Goal: Task Accomplishment & Management: Use online tool/utility

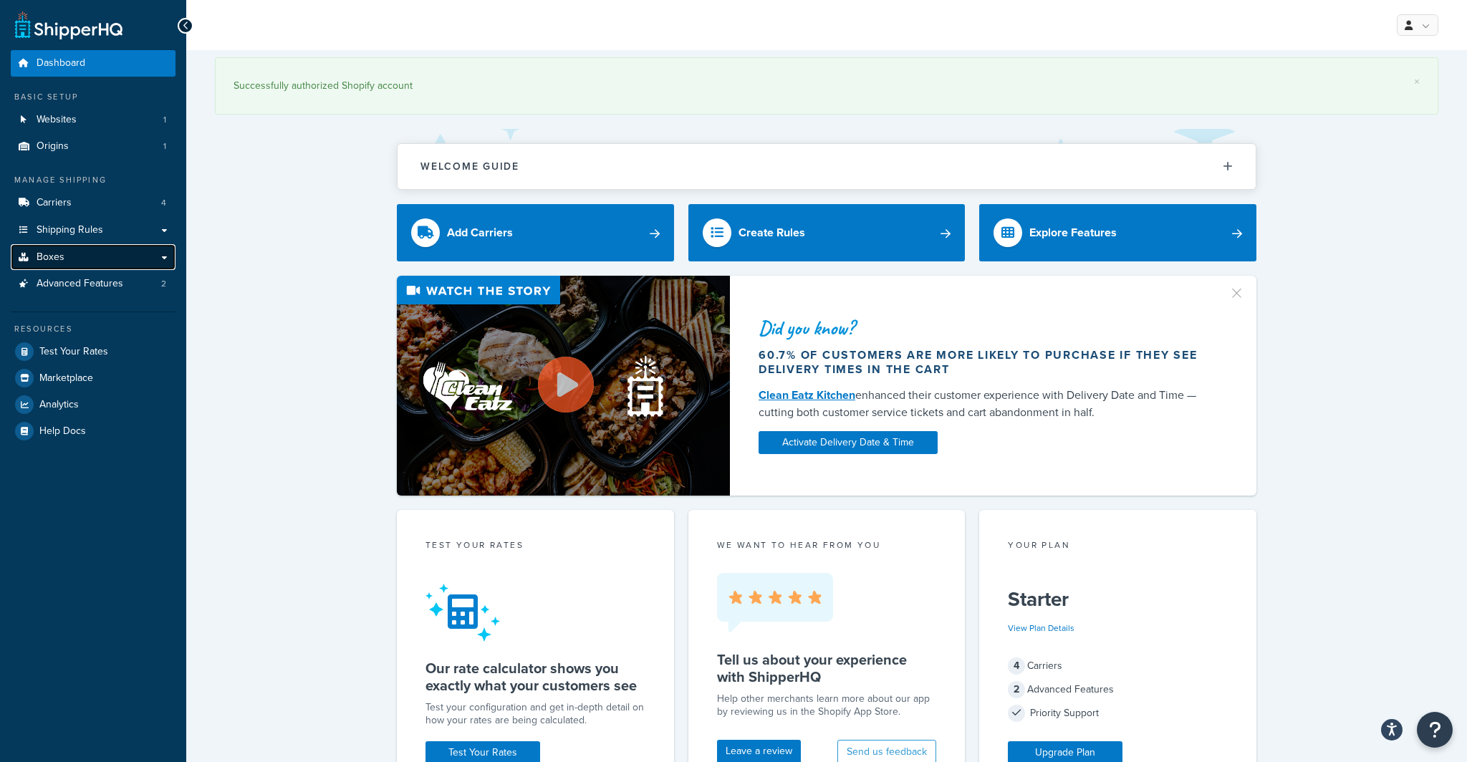
click at [92, 259] on link "Boxes" at bounding box center [93, 257] width 165 height 27
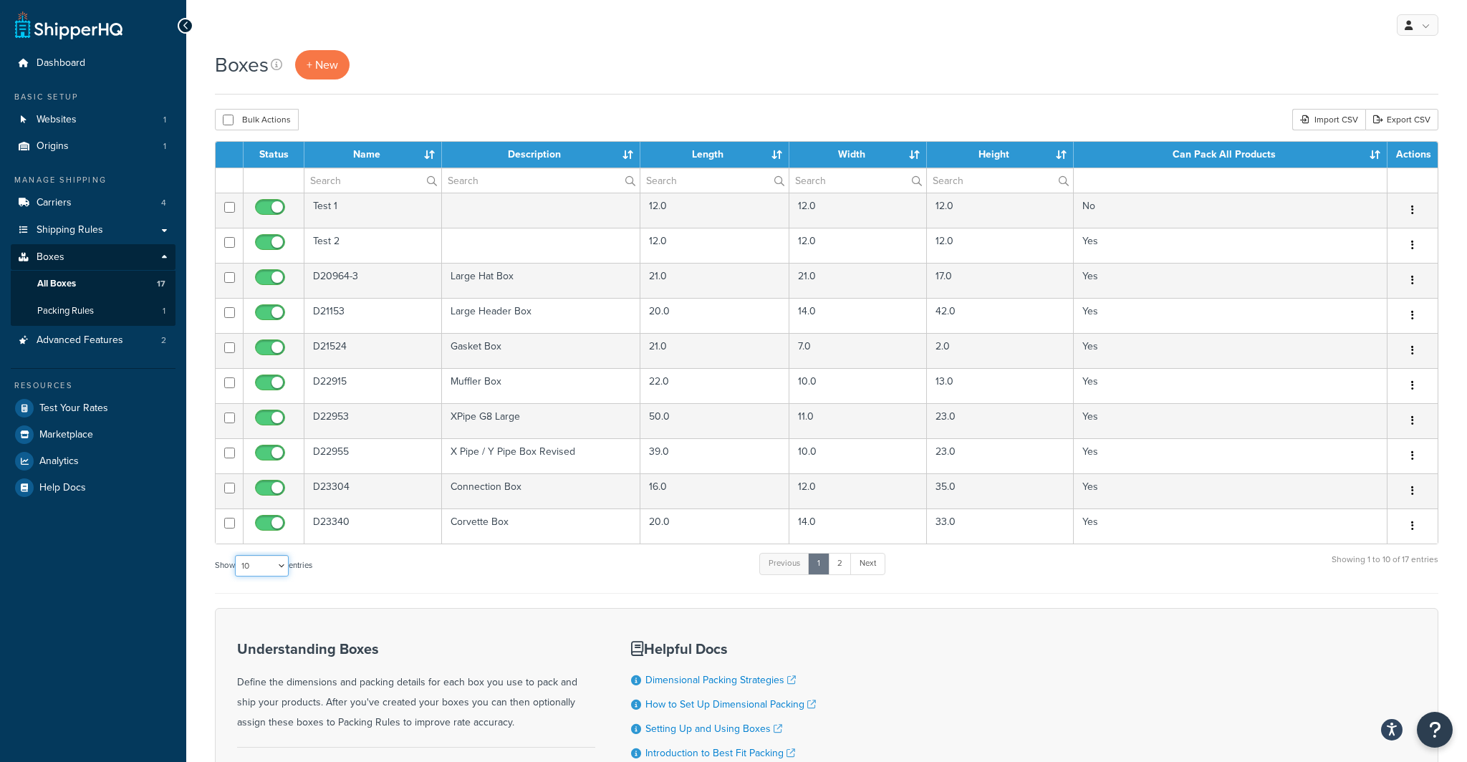
click at [281, 569] on select "10 15 25 50 100 1000" at bounding box center [262, 565] width 54 height 21
select select "50"
click at [236, 555] on select "10 15 25 50 100 1000" at bounding box center [262, 565] width 54 height 21
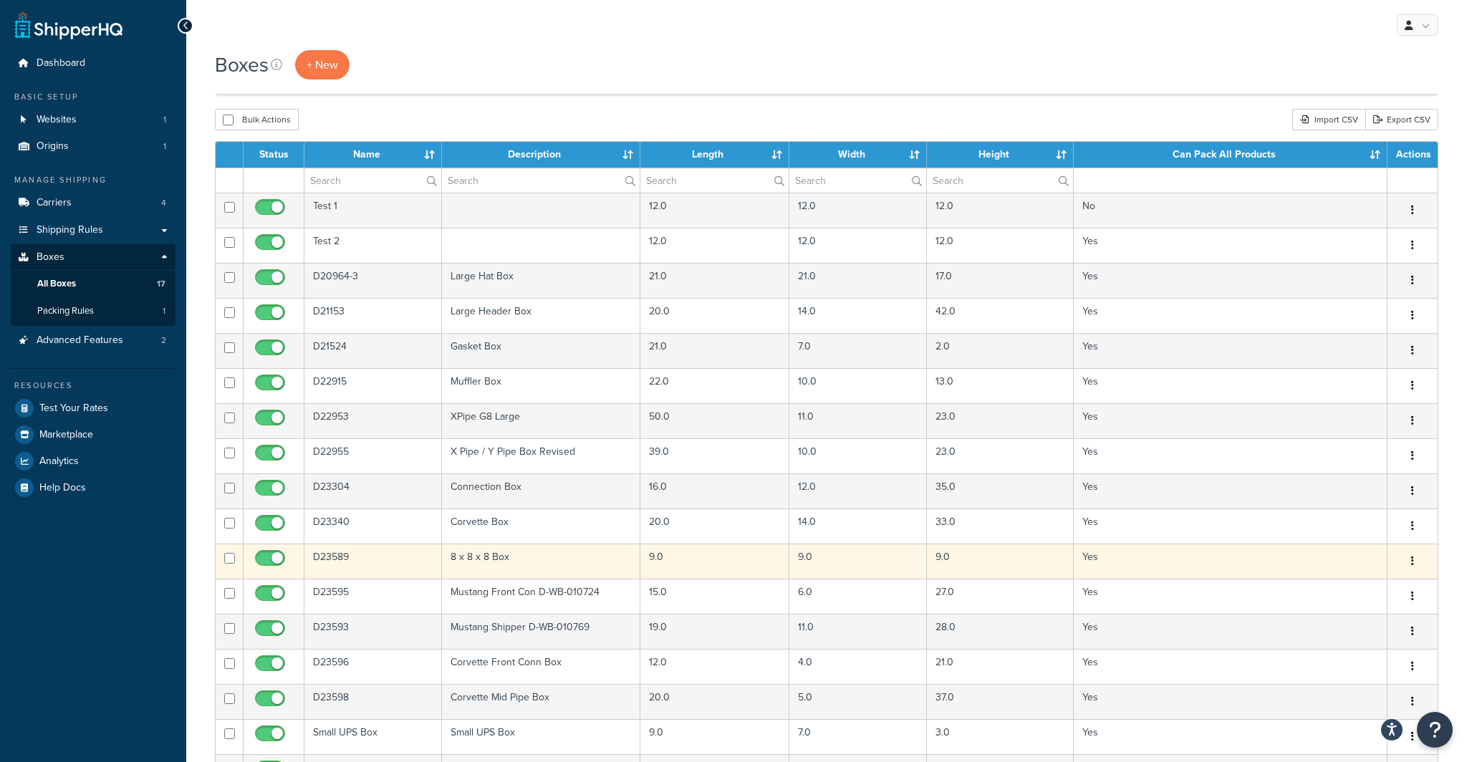
scroll to position [244, 0]
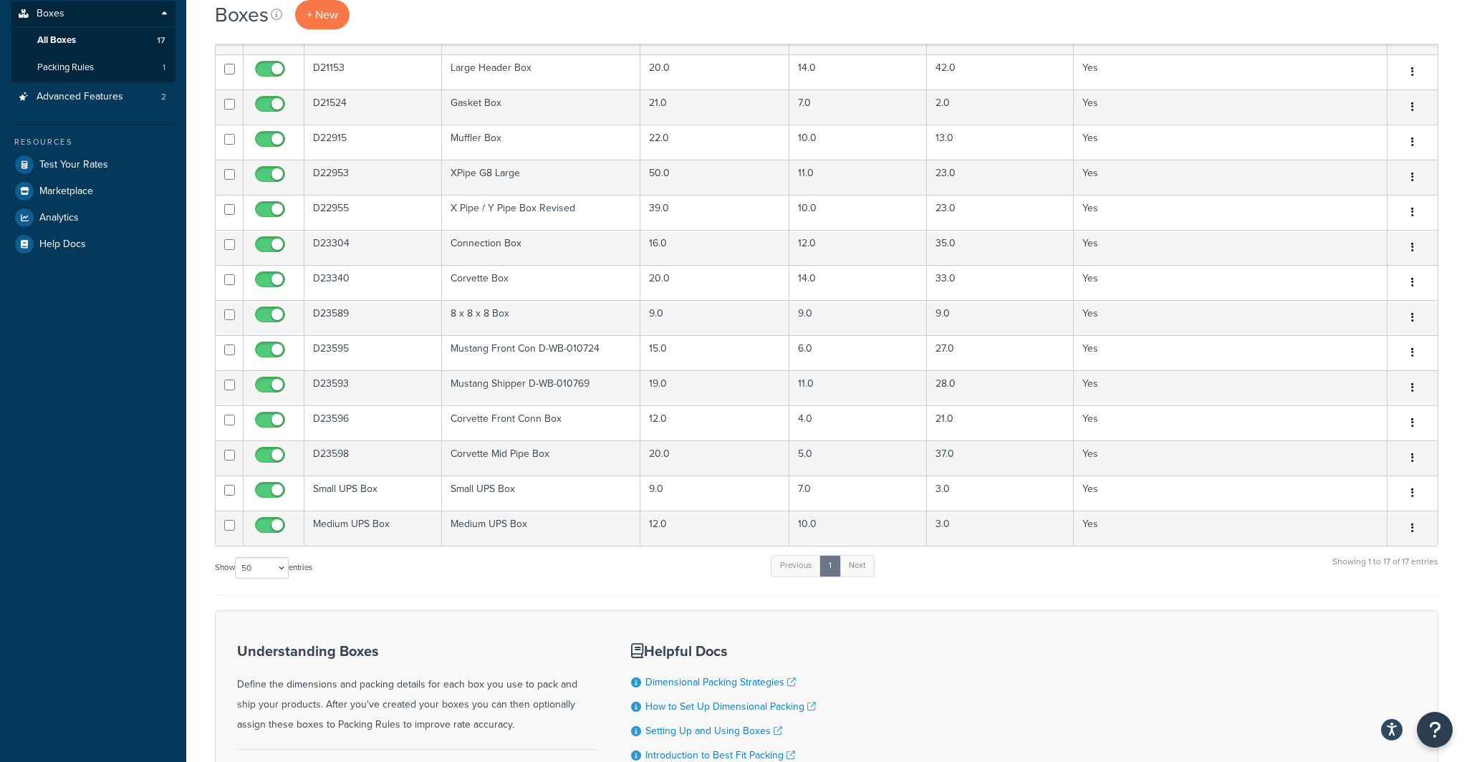
click at [389, 553] on div "Status Name Description Length Width Height Can Pack All Products Actions Test …" at bounding box center [826, 247] width 1223 height 698
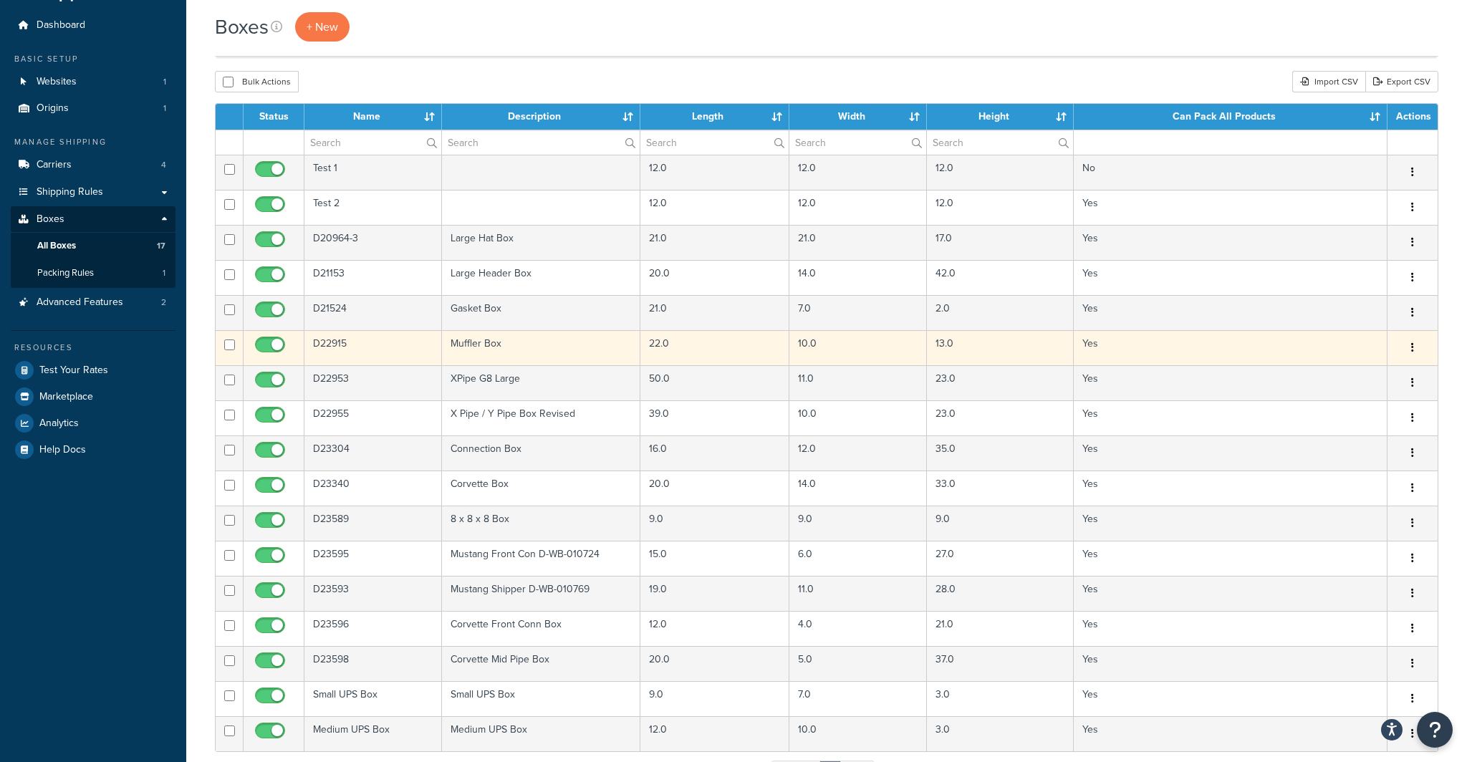
scroll to position [0, 0]
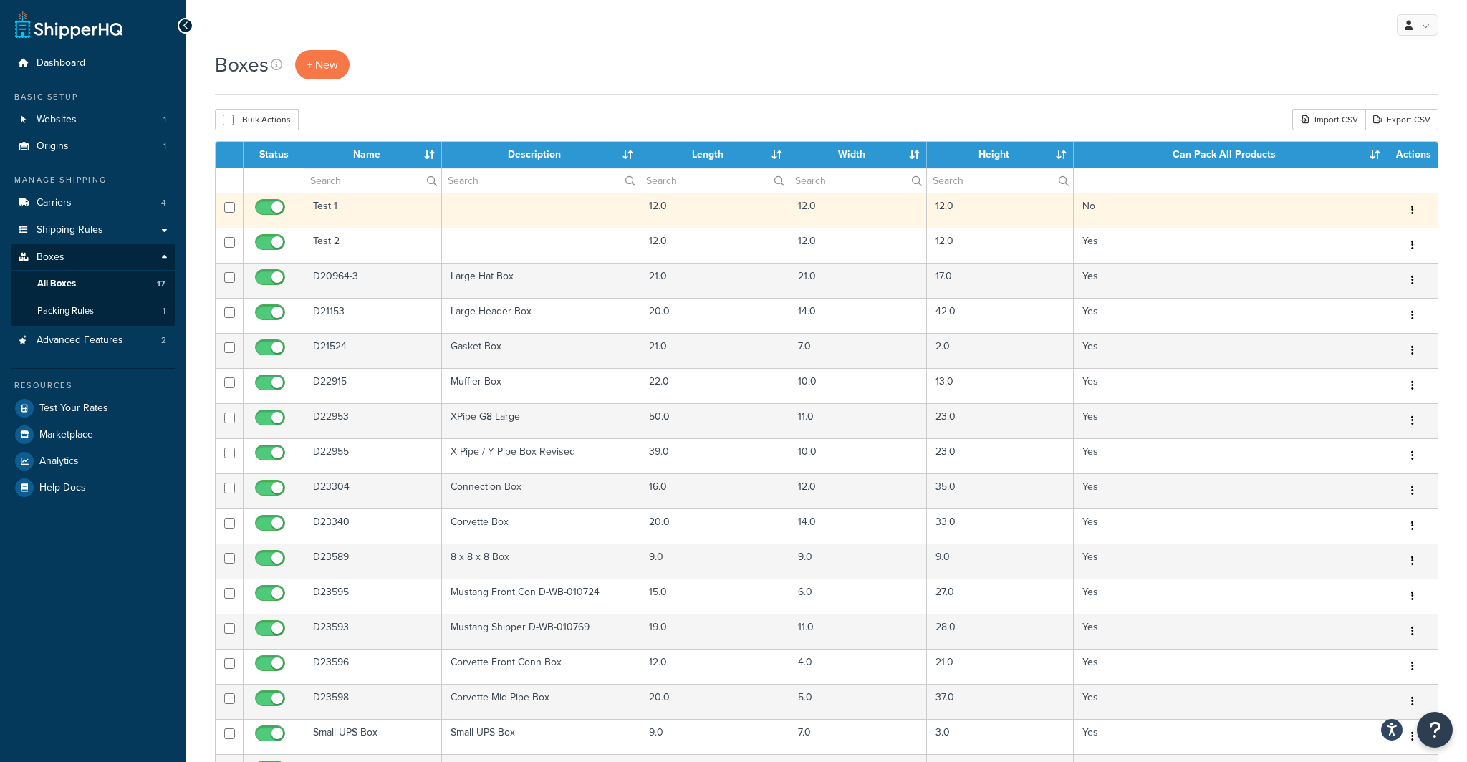
click at [1320, 218] on td "No" at bounding box center [1231, 210] width 314 height 35
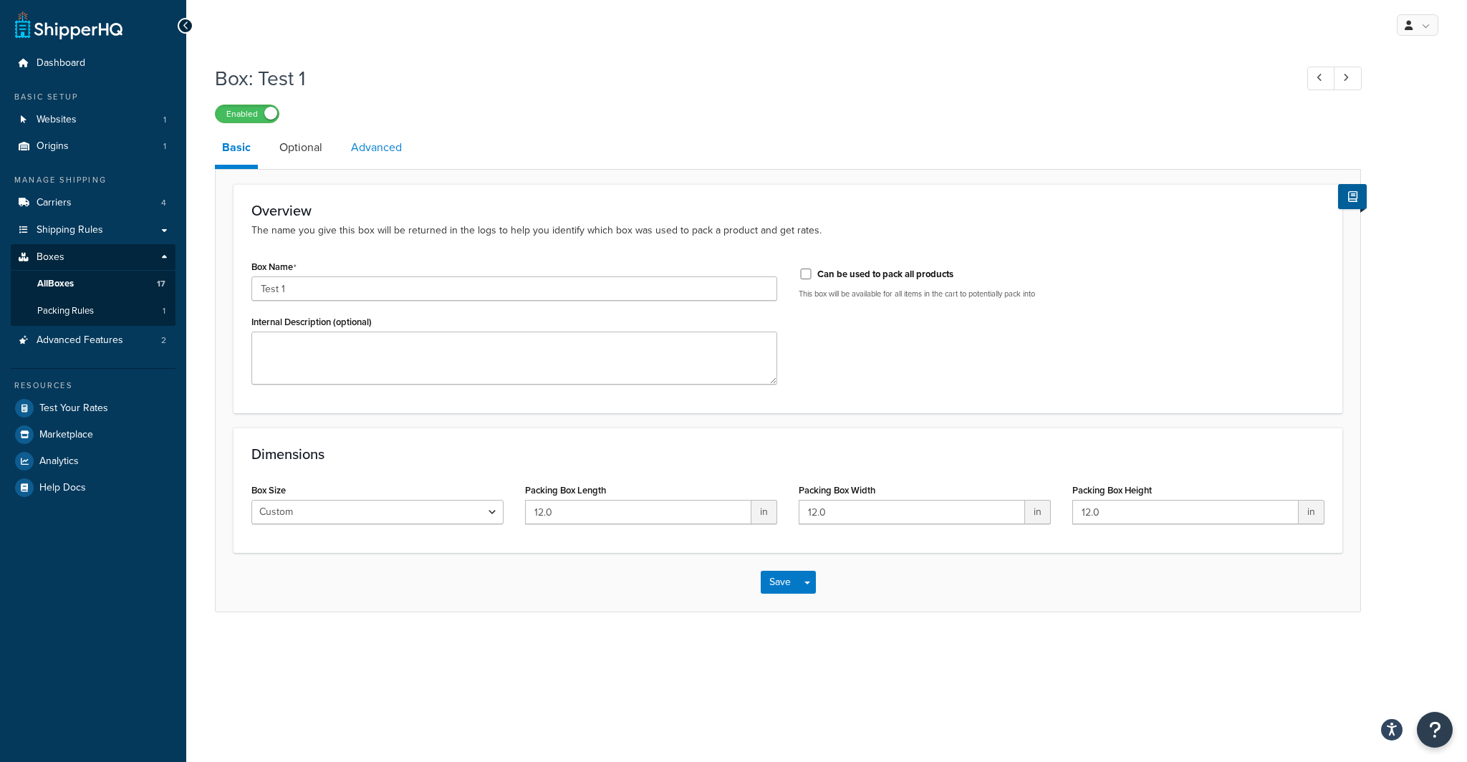
click at [381, 160] on link "Advanced" at bounding box center [376, 147] width 65 height 34
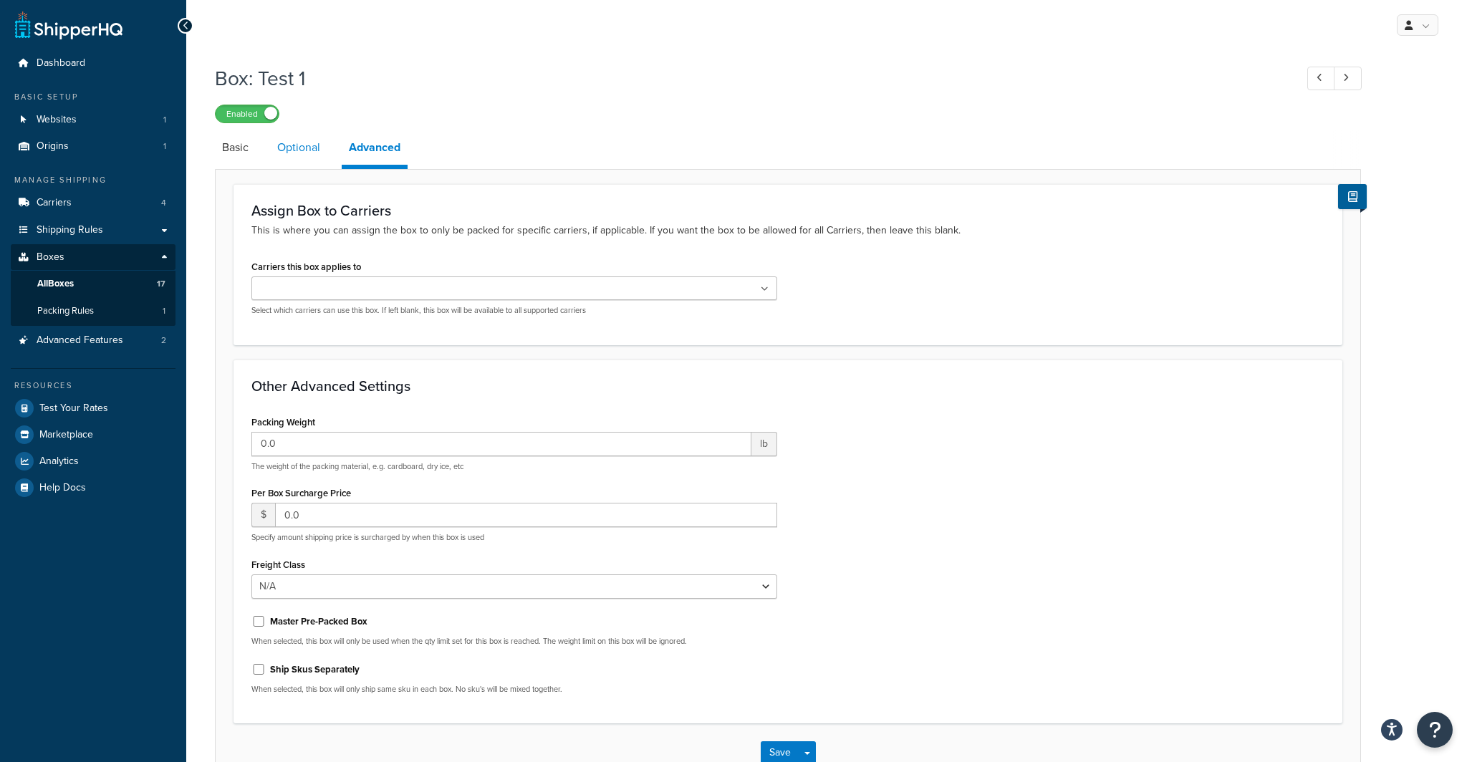
click at [302, 149] on link "Optional" at bounding box center [298, 147] width 57 height 34
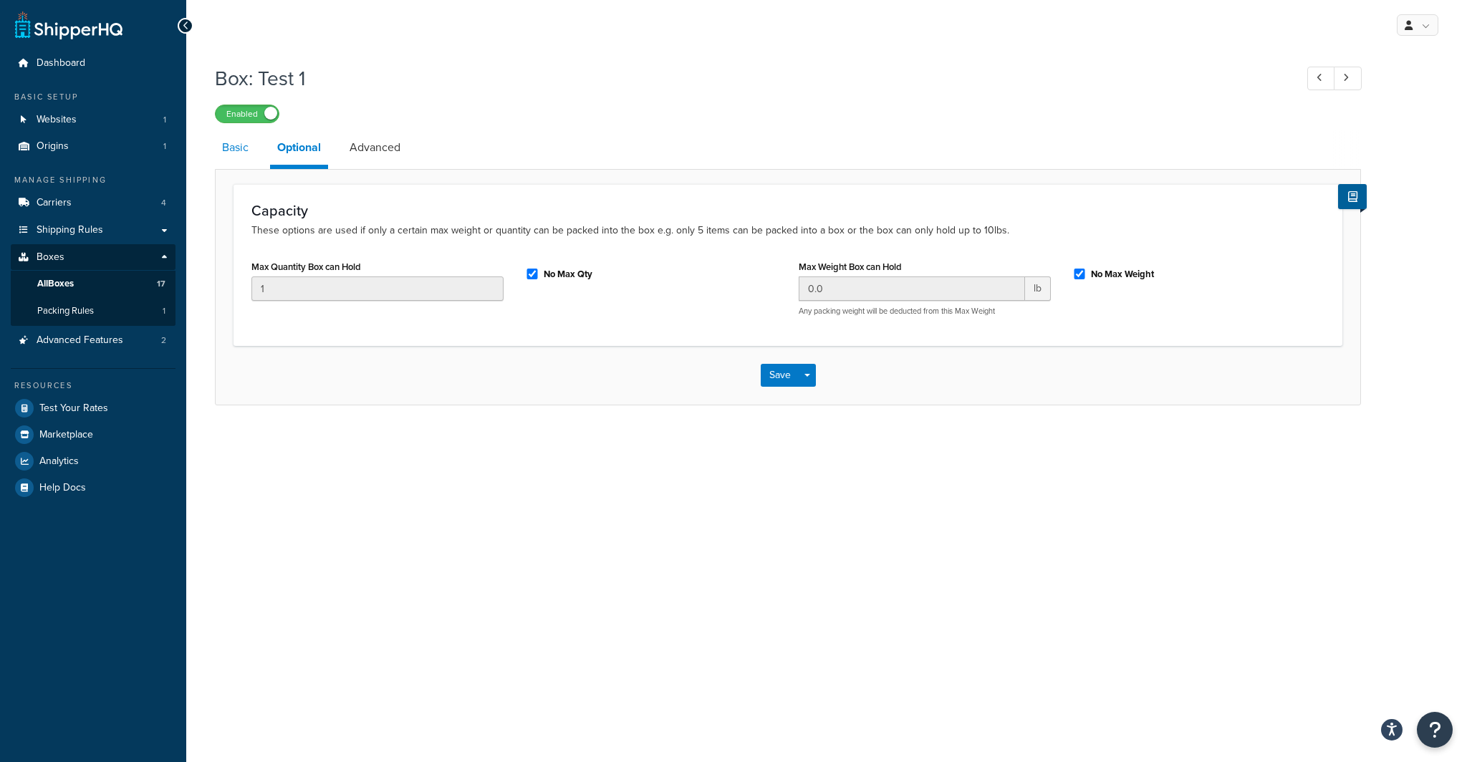
click at [234, 148] on link "Basic" at bounding box center [235, 147] width 41 height 34
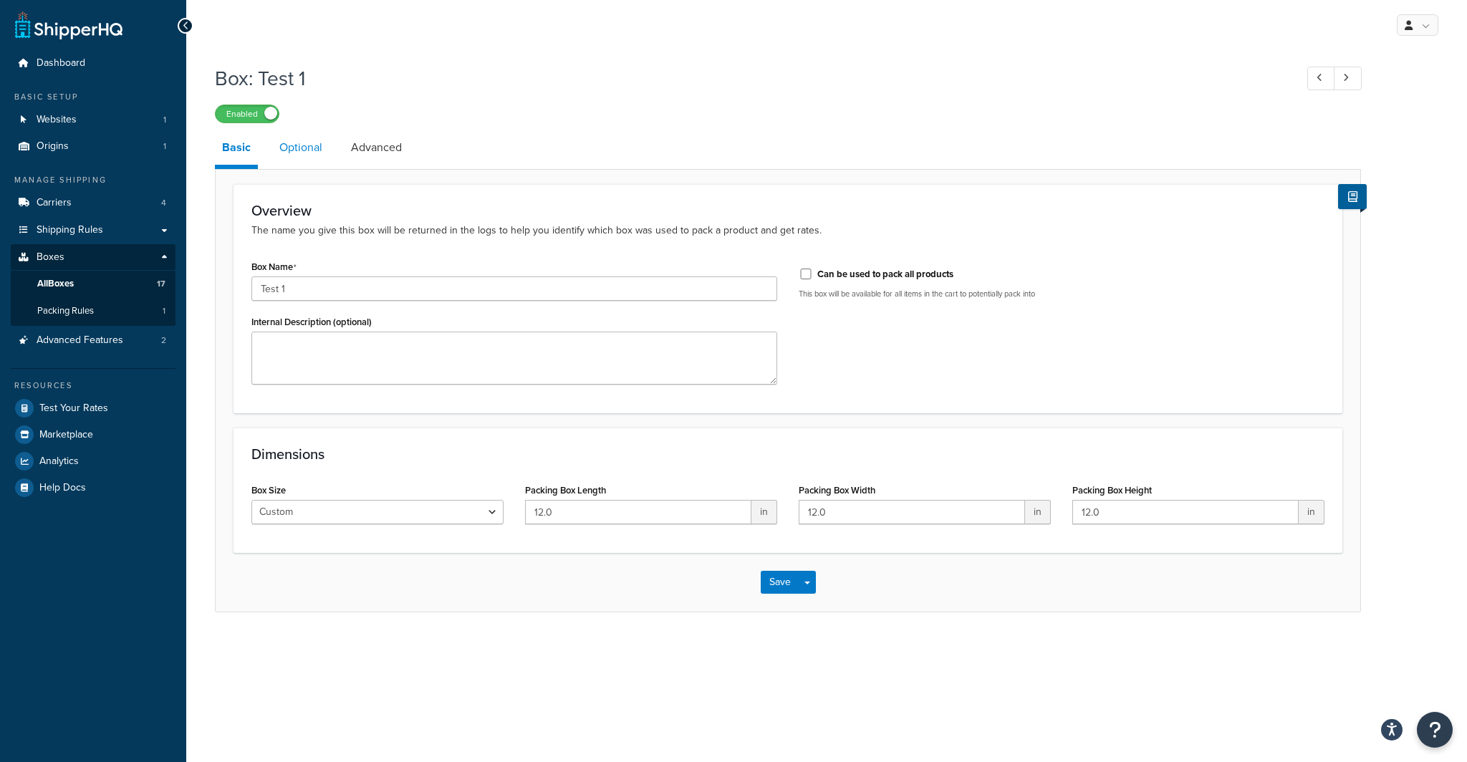
click at [307, 159] on link "Optional" at bounding box center [300, 147] width 57 height 34
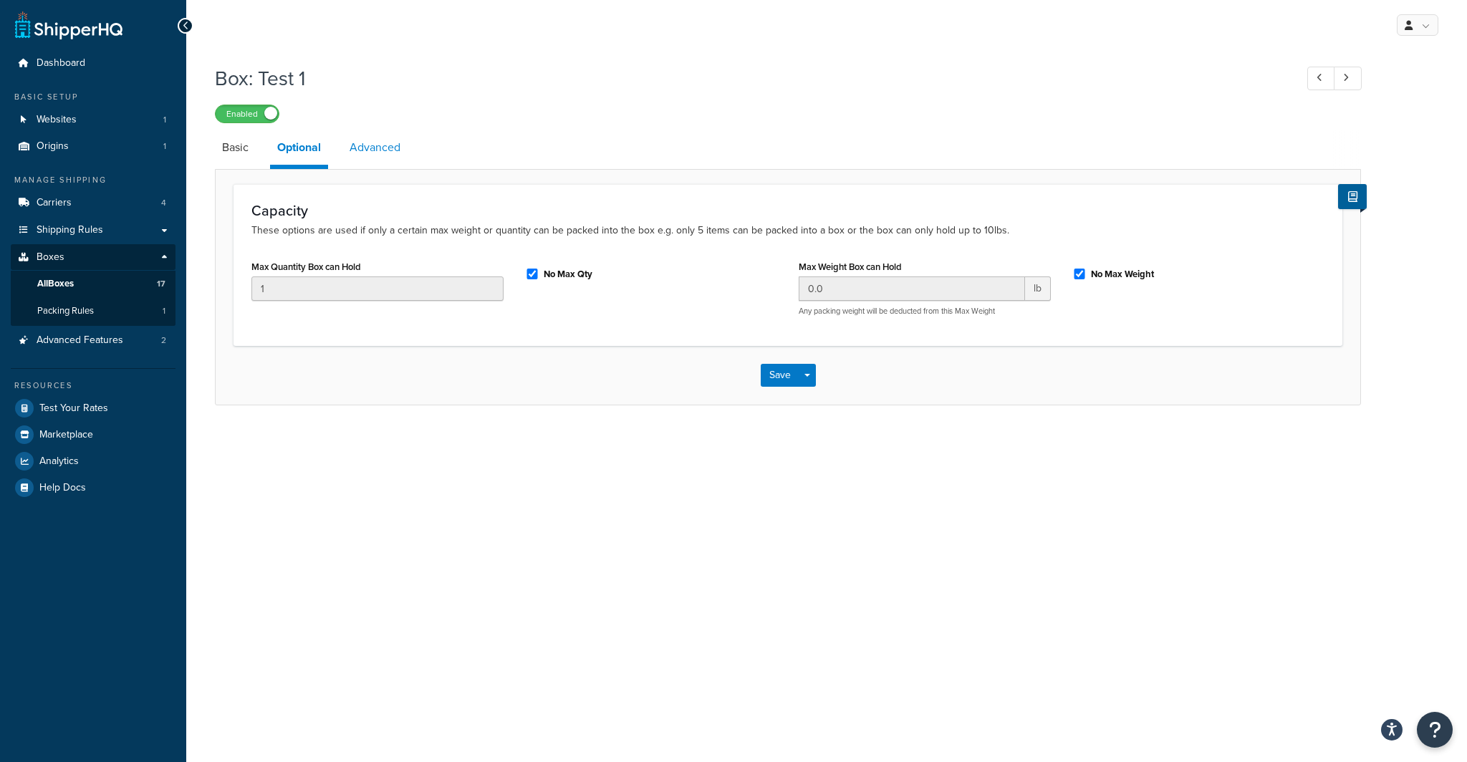
click at [367, 158] on link "Advanced" at bounding box center [374, 147] width 65 height 34
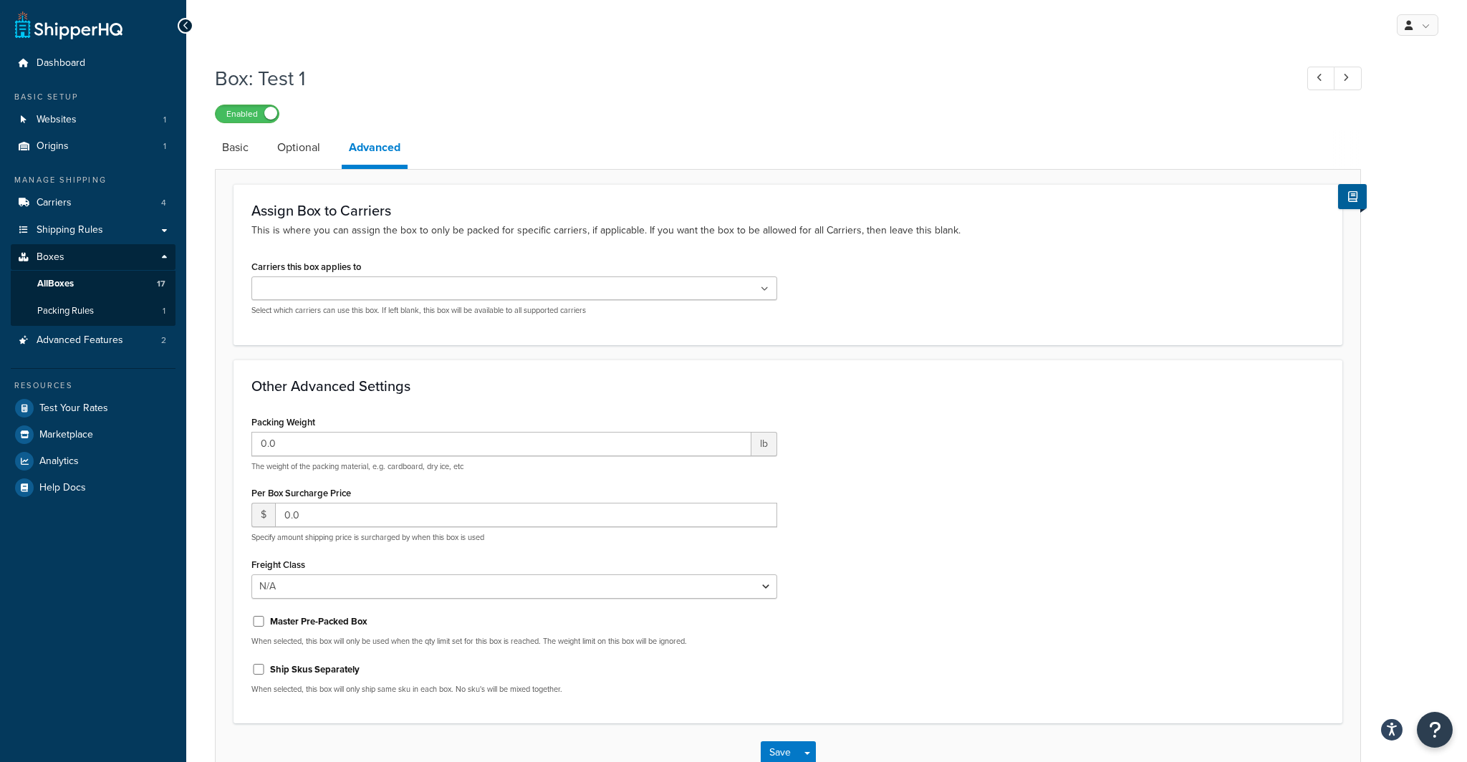
click at [364, 282] on input "Carriers this box applies to" at bounding box center [319, 290] width 127 height 16
click at [1090, 335] on div "Assign Box to Carriers This is where you can assign the box to only be packed f…" at bounding box center [788, 264] width 1109 height 160
click at [183, 28] on icon at bounding box center [186, 26] width 6 height 10
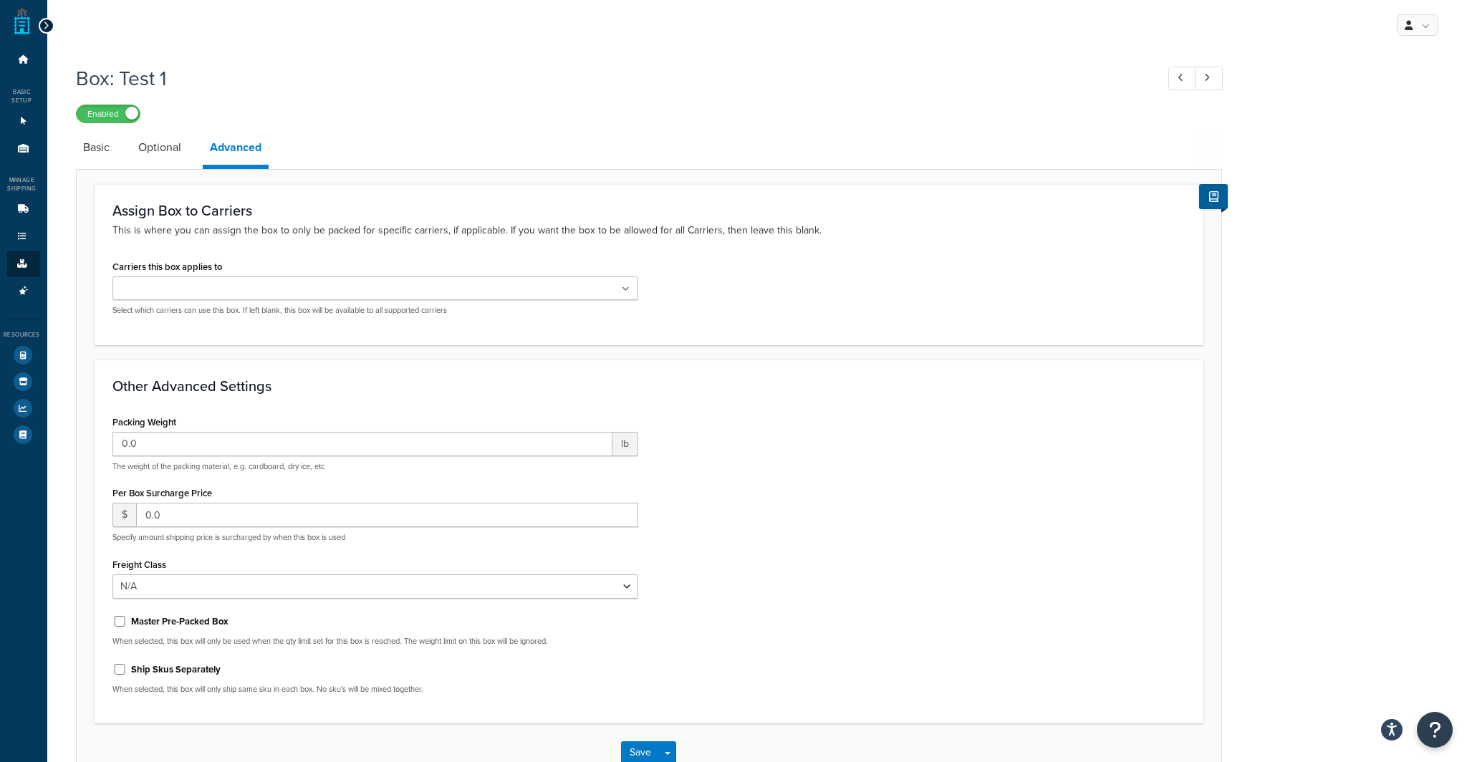
click at [45, 23] on icon at bounding box center [46, 26] width 6 height 10
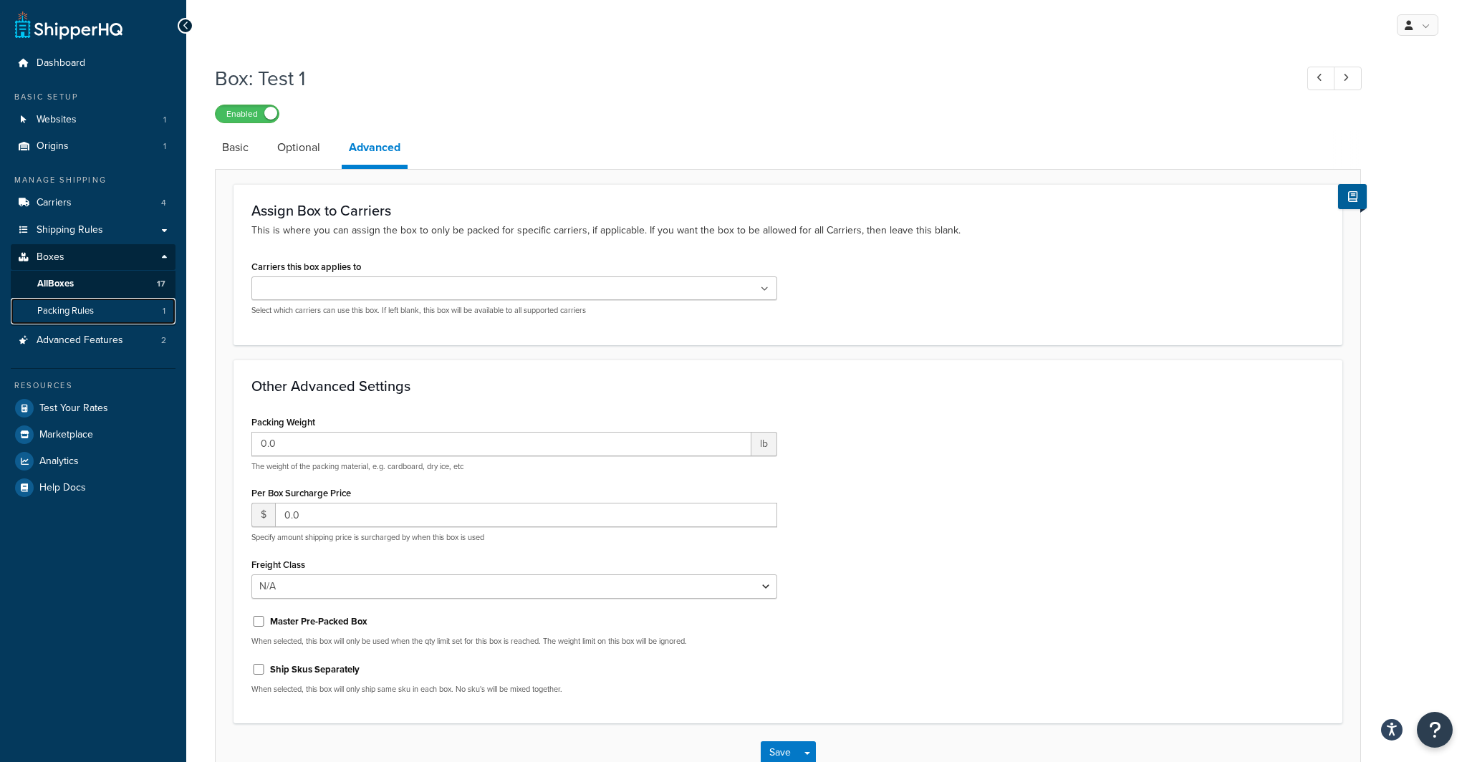
click at [87, 321] on link "Packing Rules 1" at bounding box center [93, 311] width 165 height 27
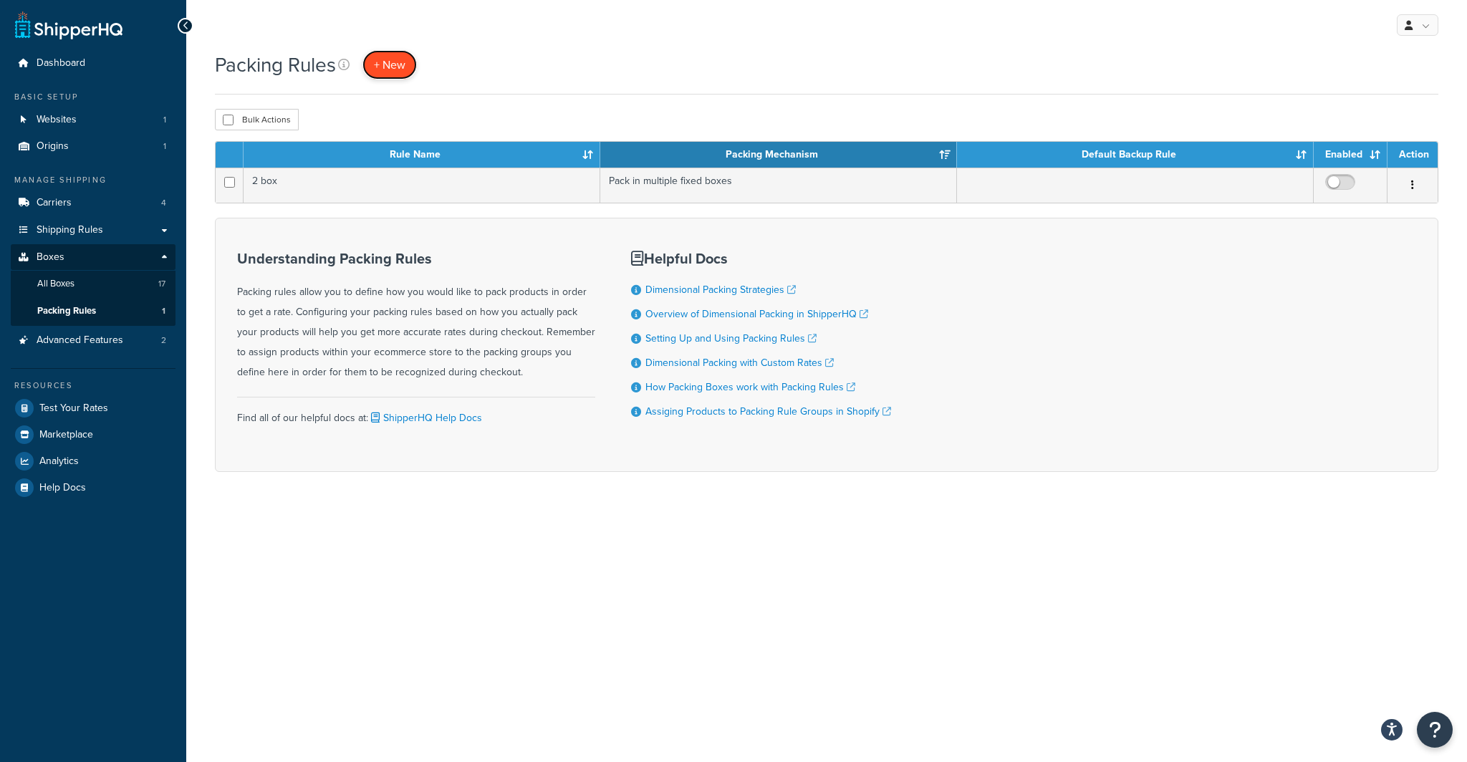
click at [405, 67] on span "+ New" at bounding box center [390, 65] width 32 height 16
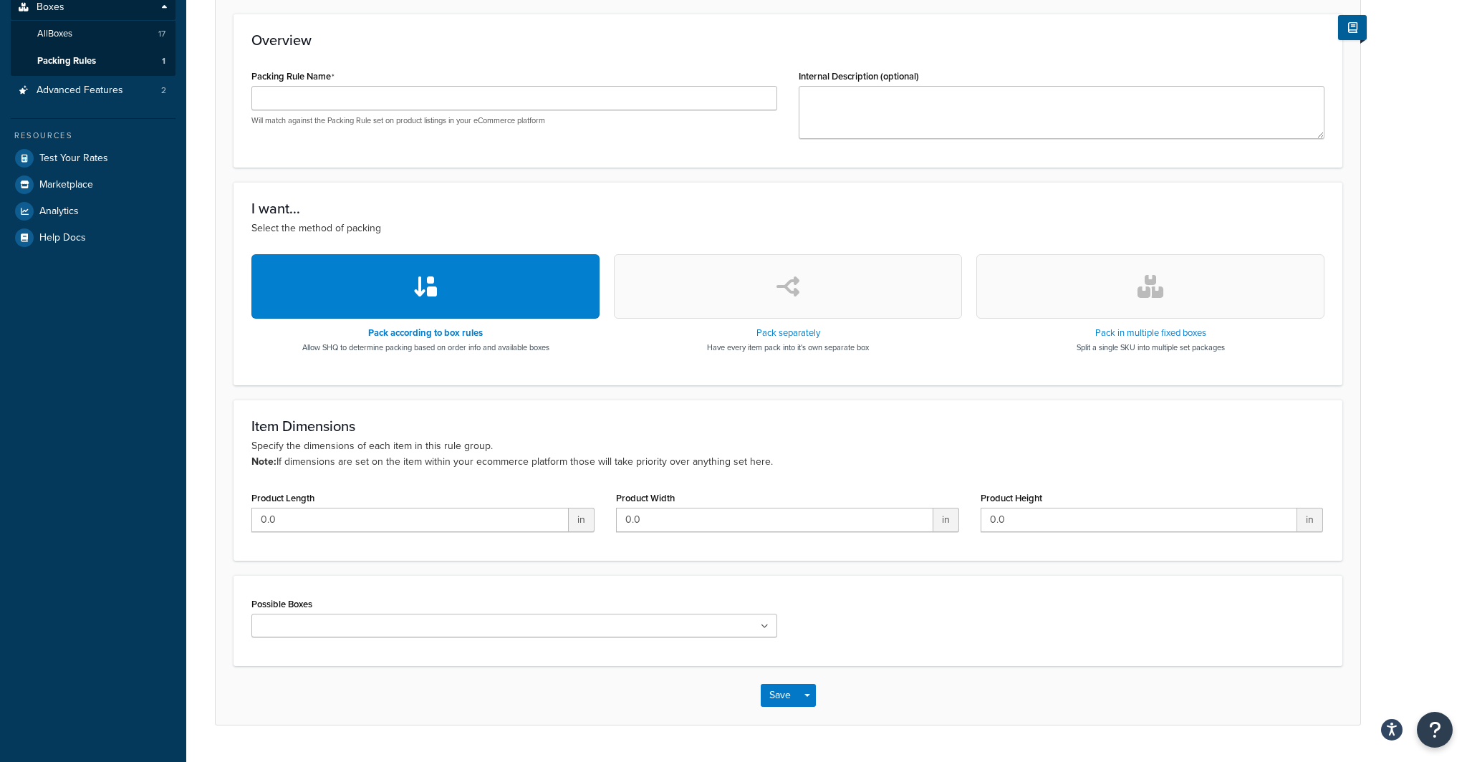
scroll to position [285, 0]
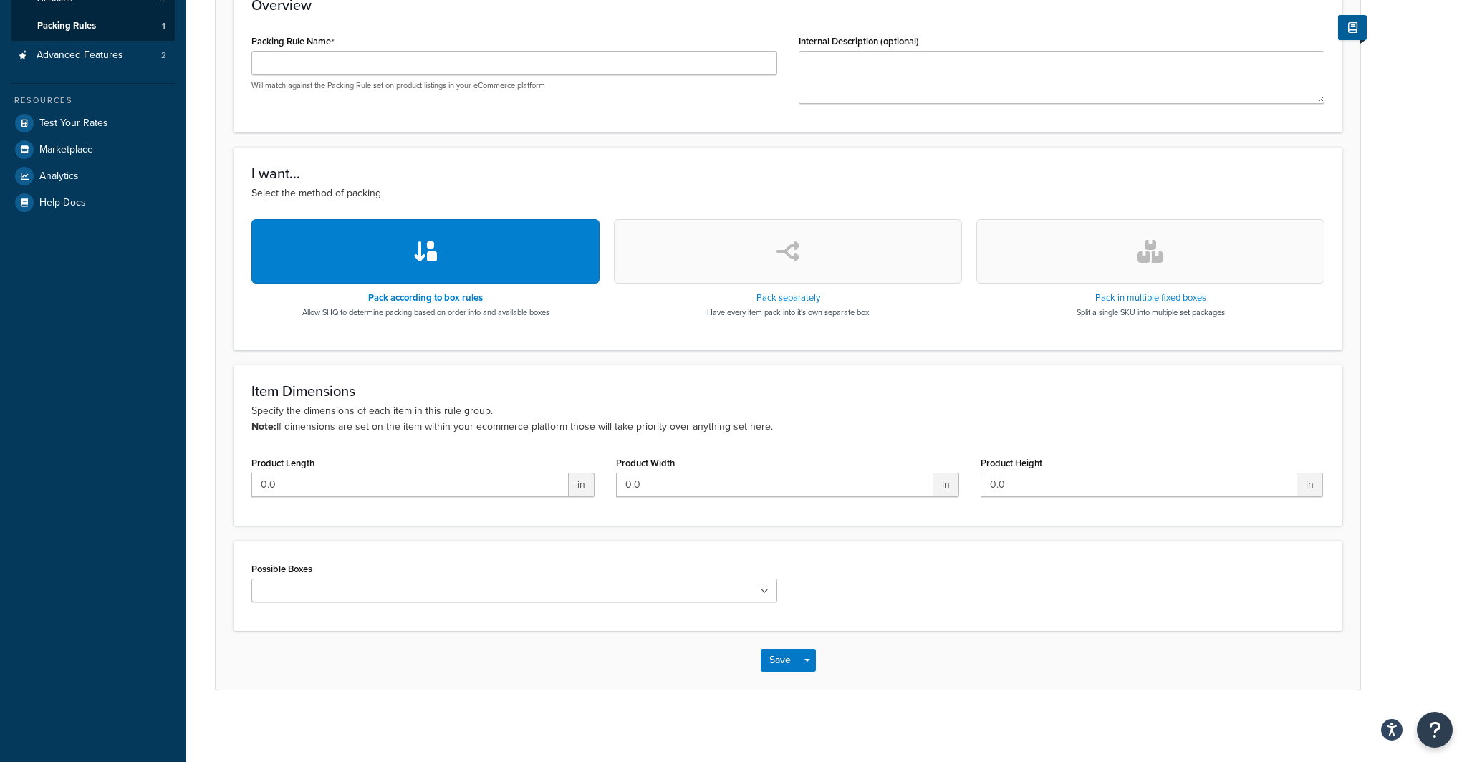
click at [1124, 273] on button "button" at bounding box center [1150, 251] width 348 height 64
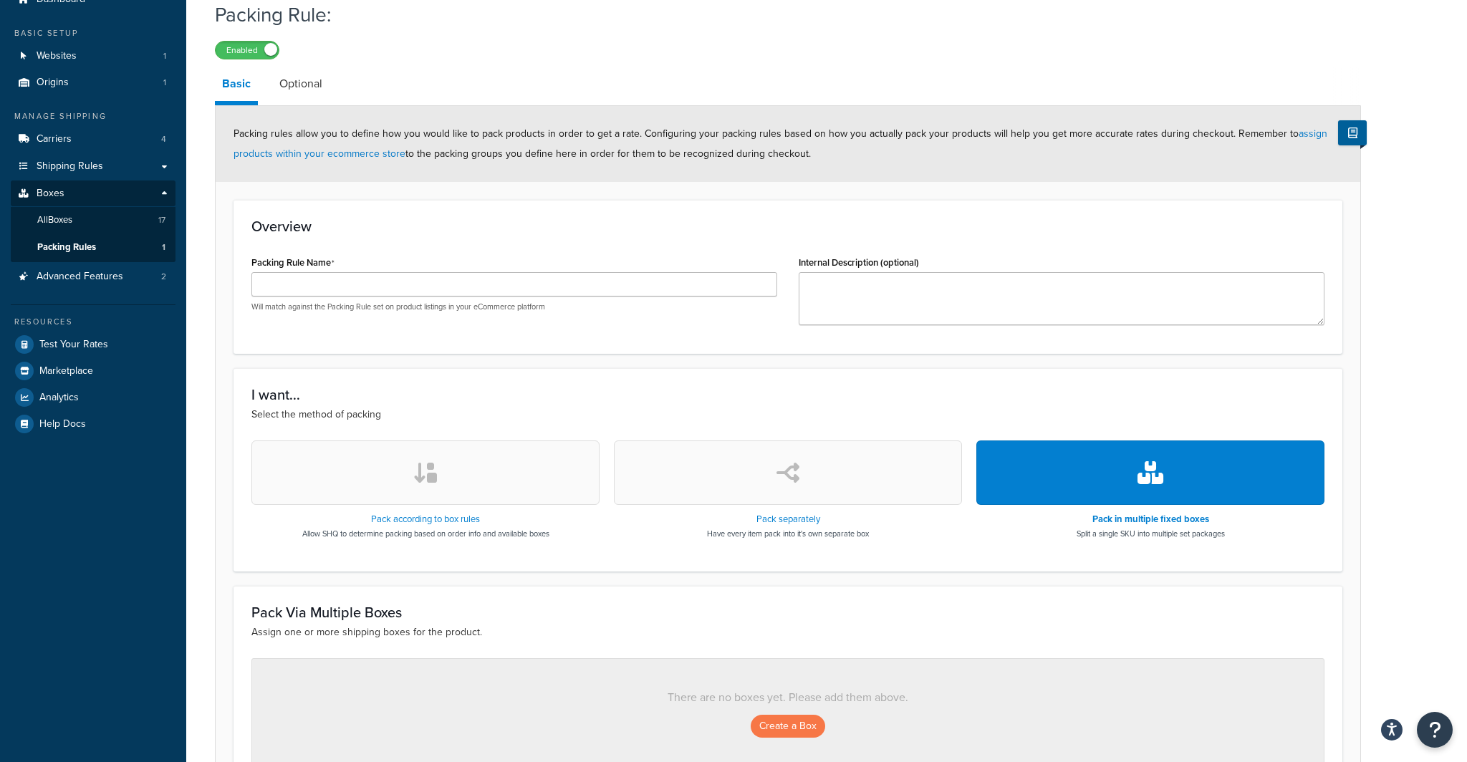
scroll to position [62, 0]
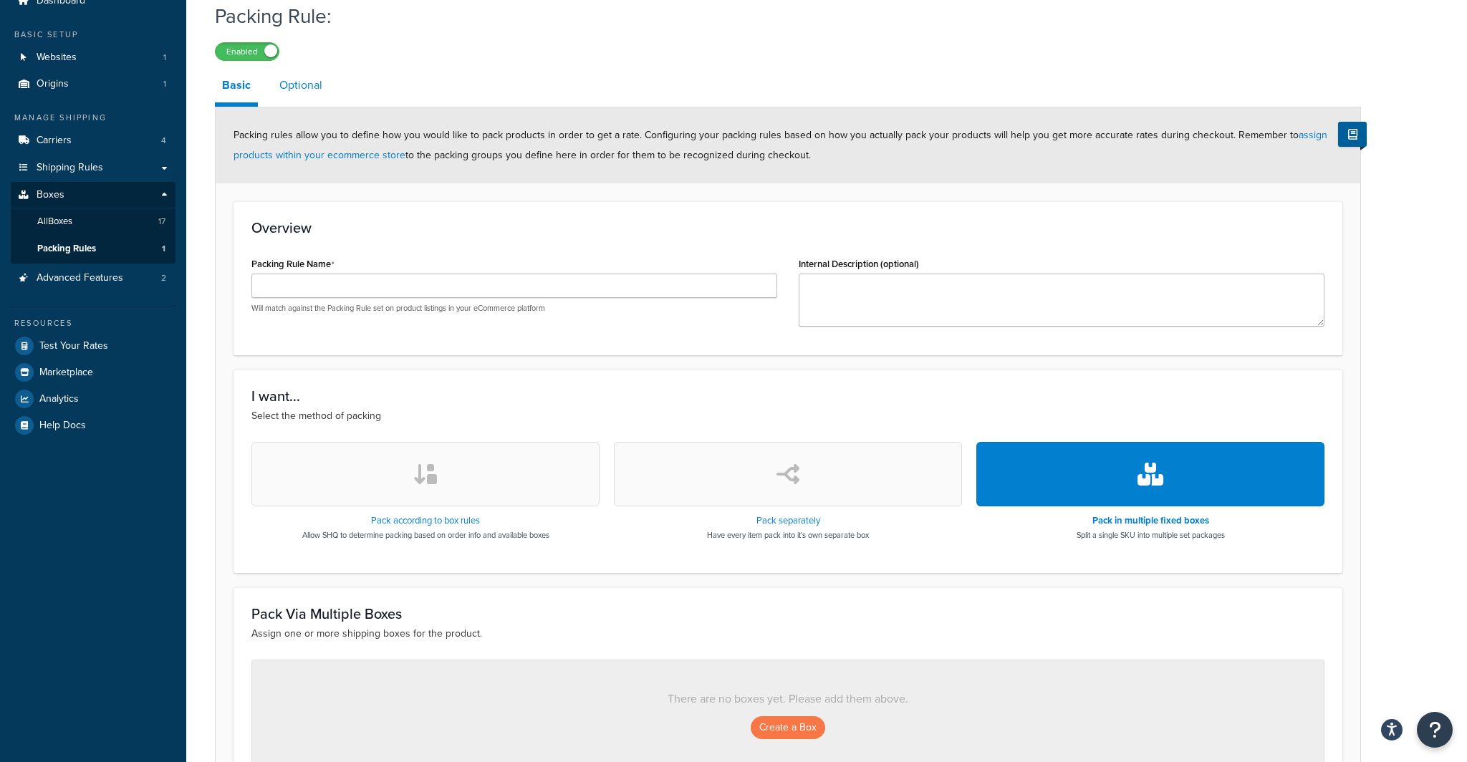
click at [292, 83] on link "Optional" at bounding box center [300, 85] width 57 height 34
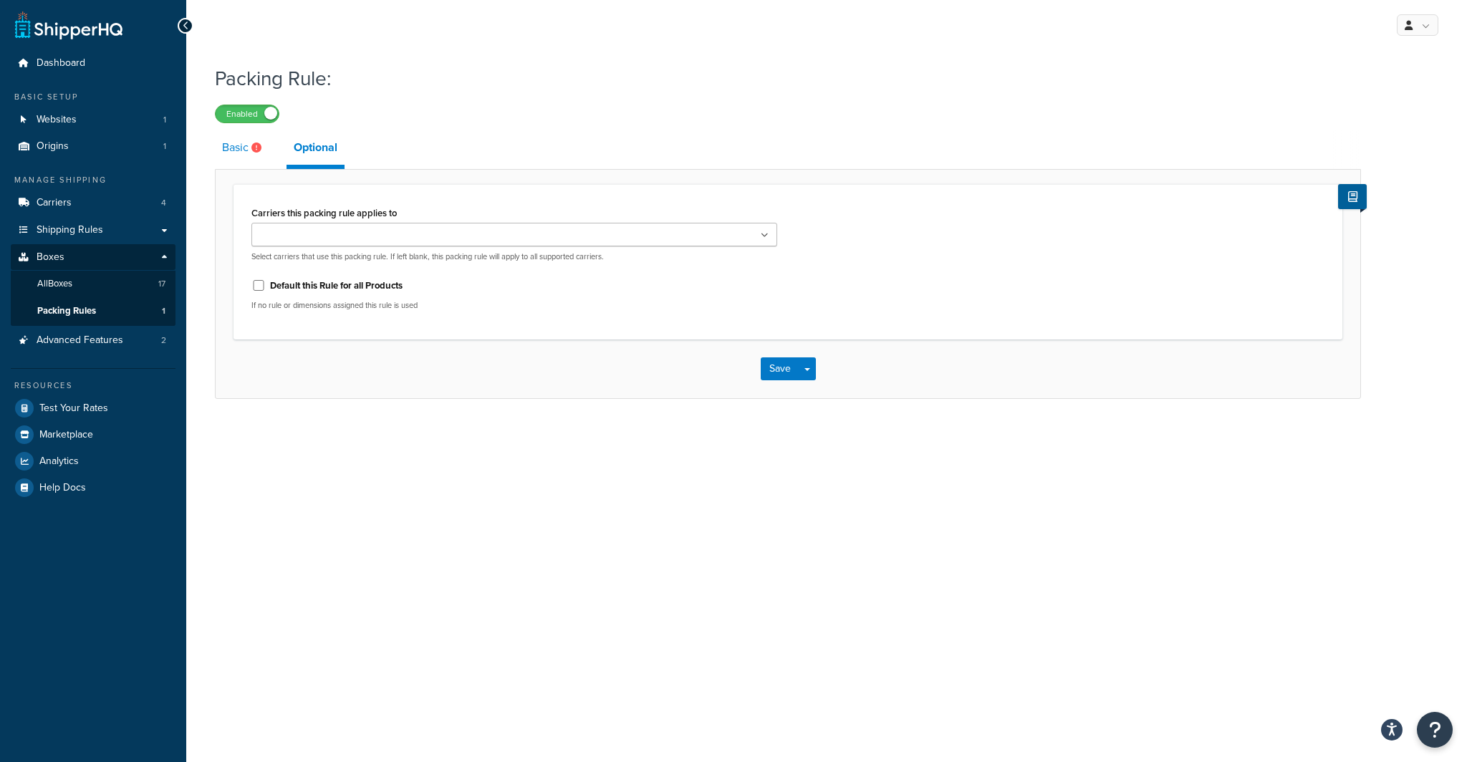
click at [246, 143] on link "Basic" at bounding box center [243, 147] width 57 height 34
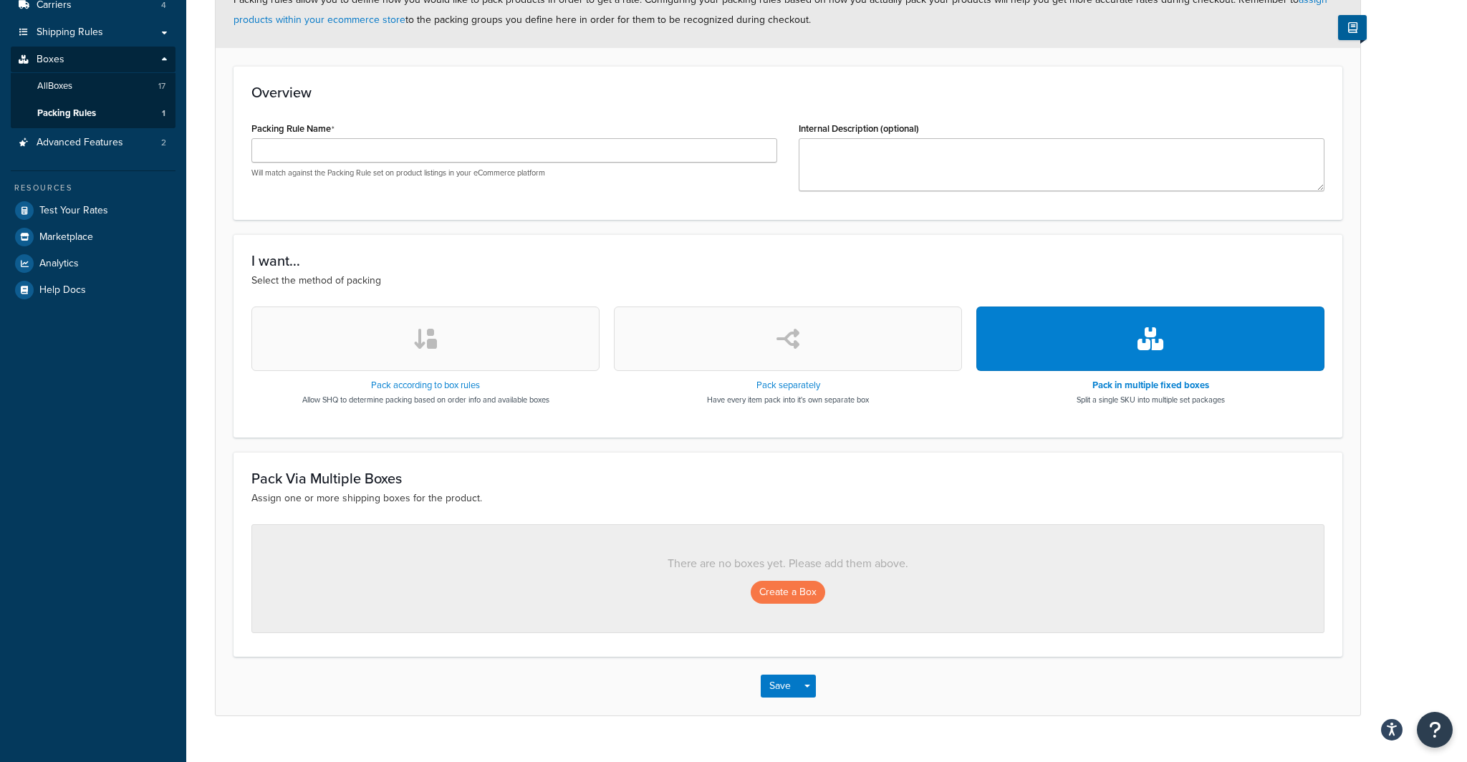
scroll to position [223, 0]
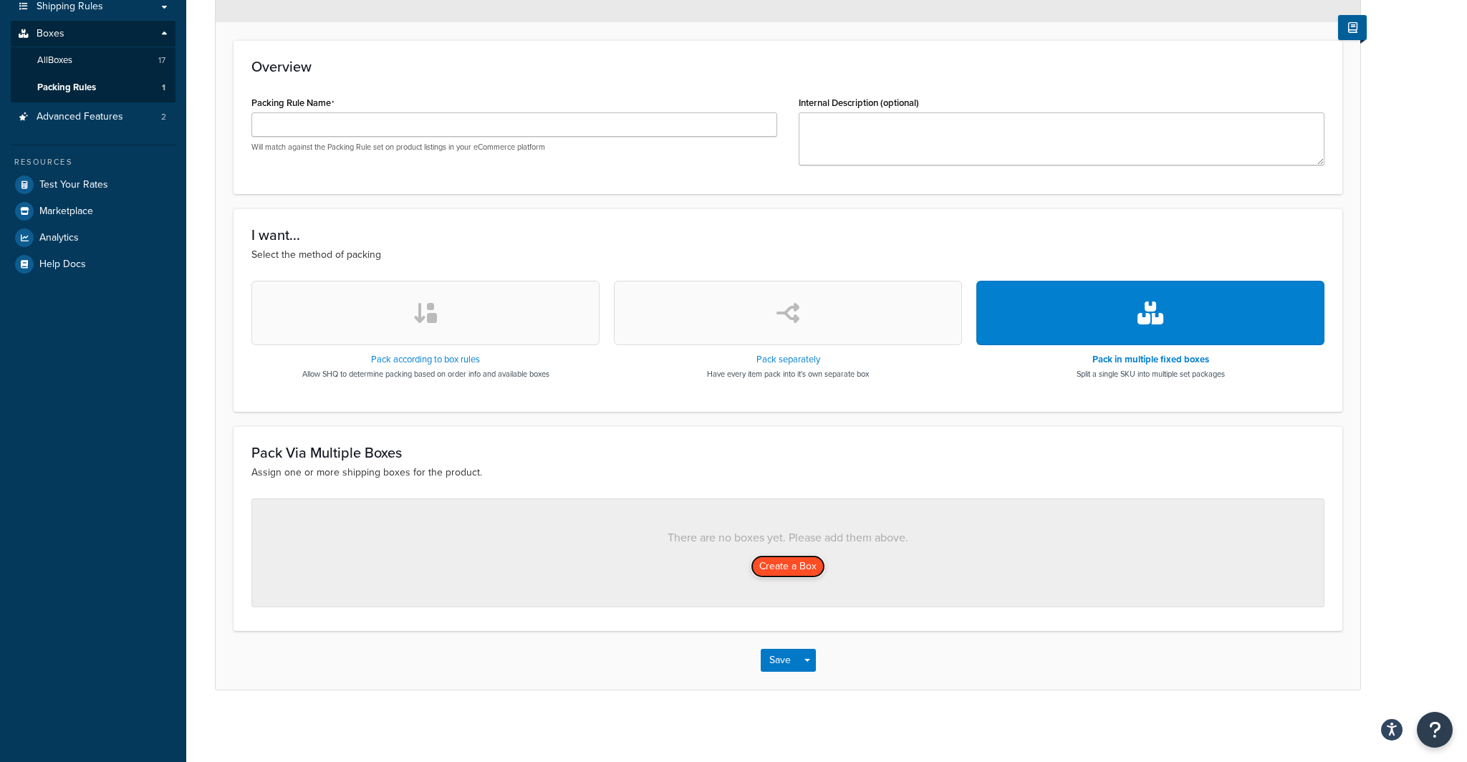
click at [775, 569] on button "Create a Box" at bounding box center [788, 566] width 74 height 23
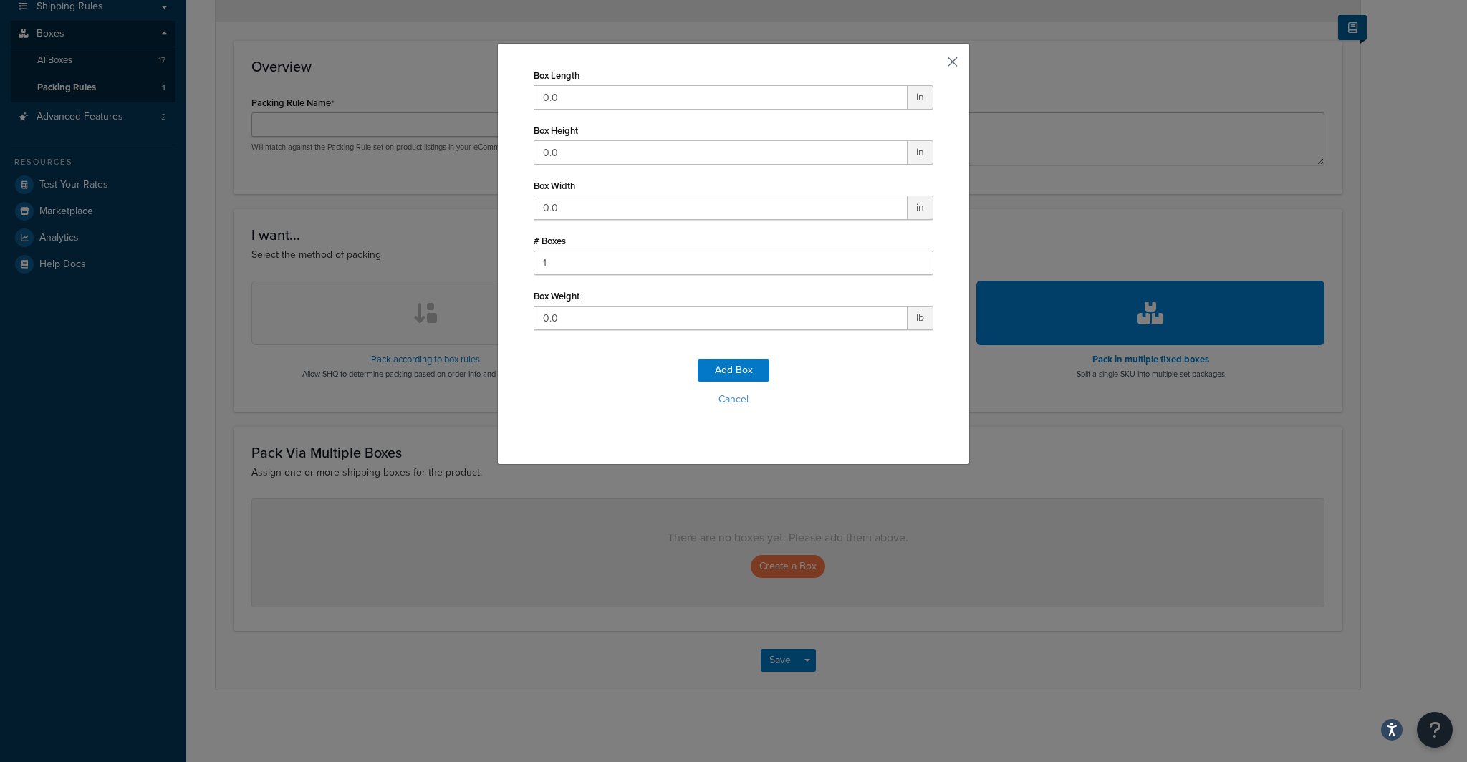
click at [933, 65] on button "button" at bounding box center [932, 67] width 4 height 4
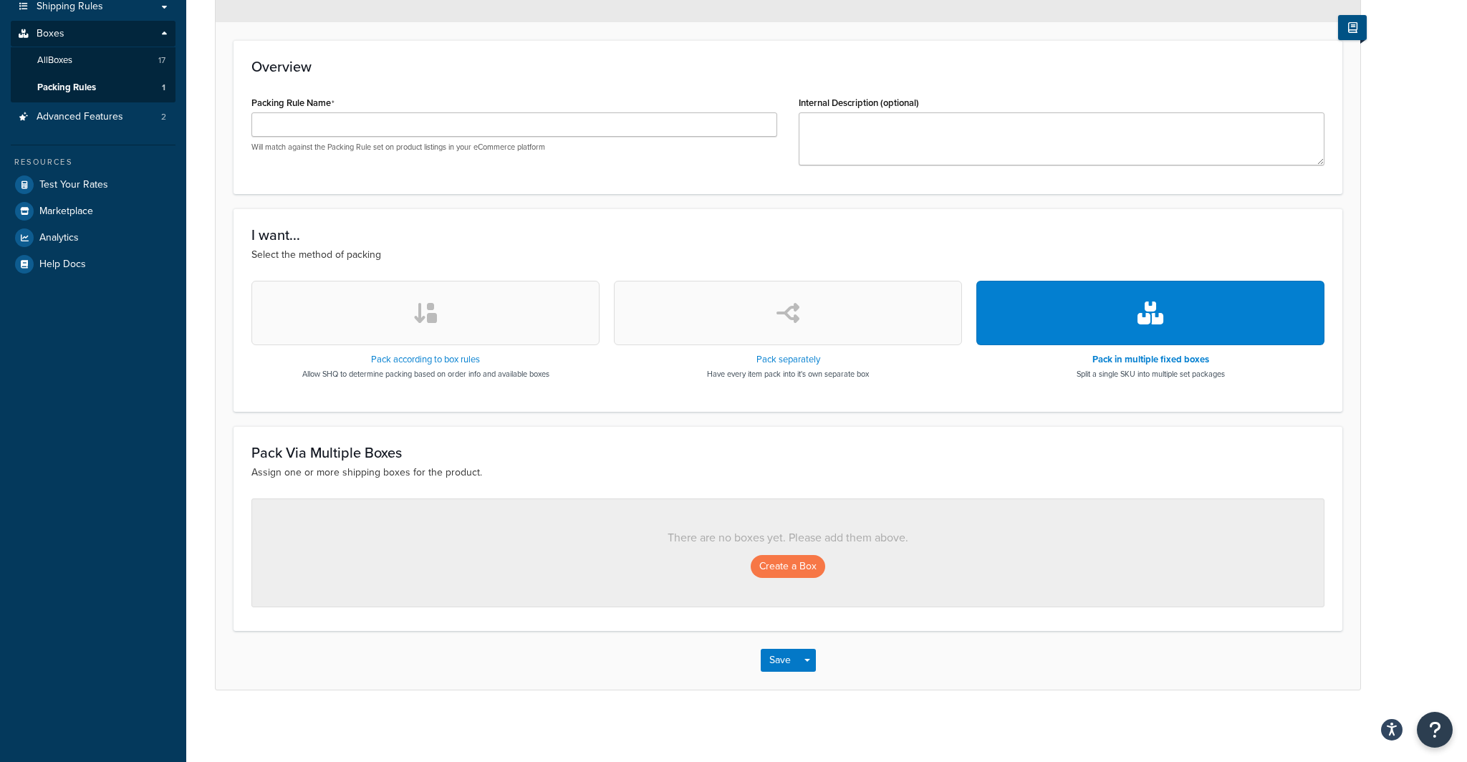
click at [1348, 31] on icon at bounding box center [1352, 27] width 9 height 11
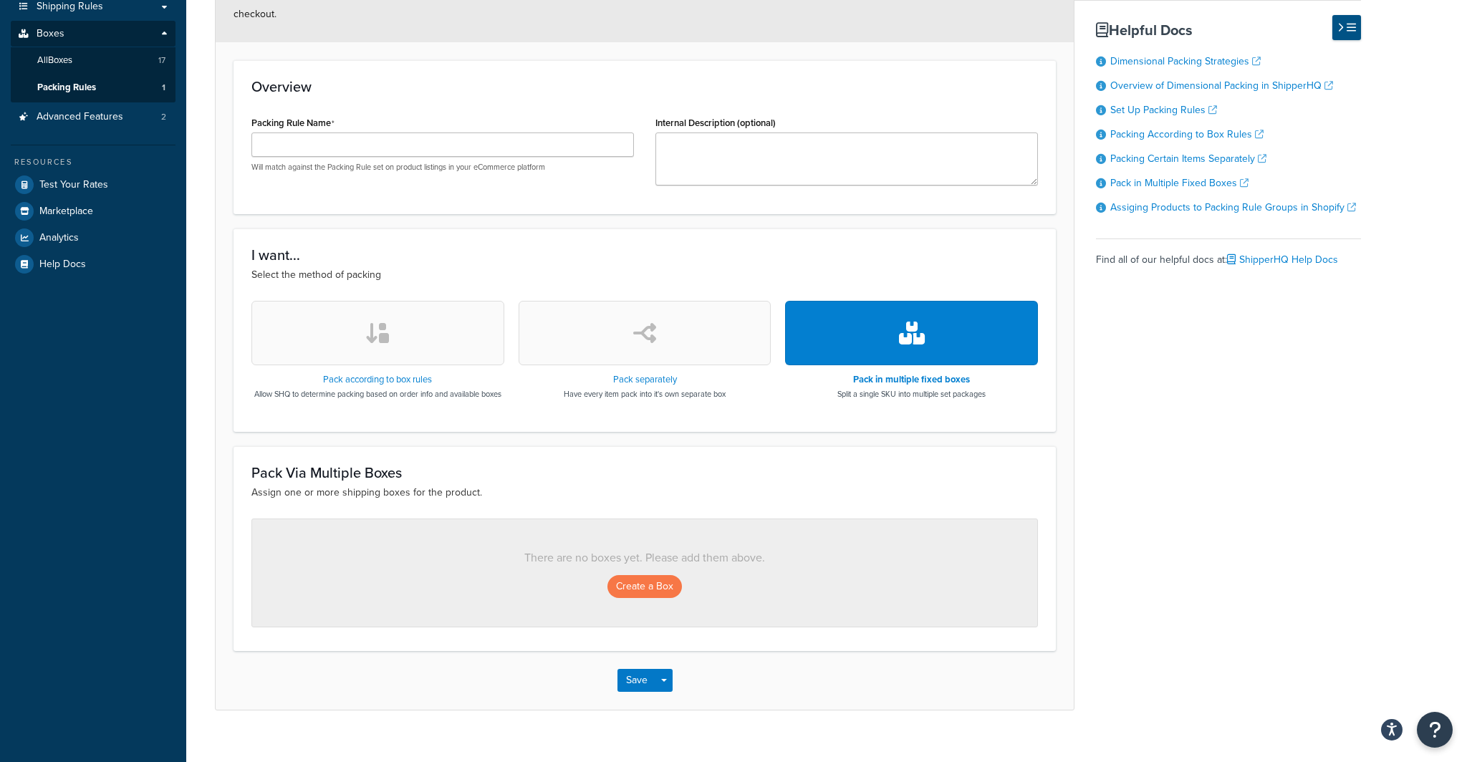
click at [1348, 31] on icon at bounding box center [1351, 27] width 9 height 11
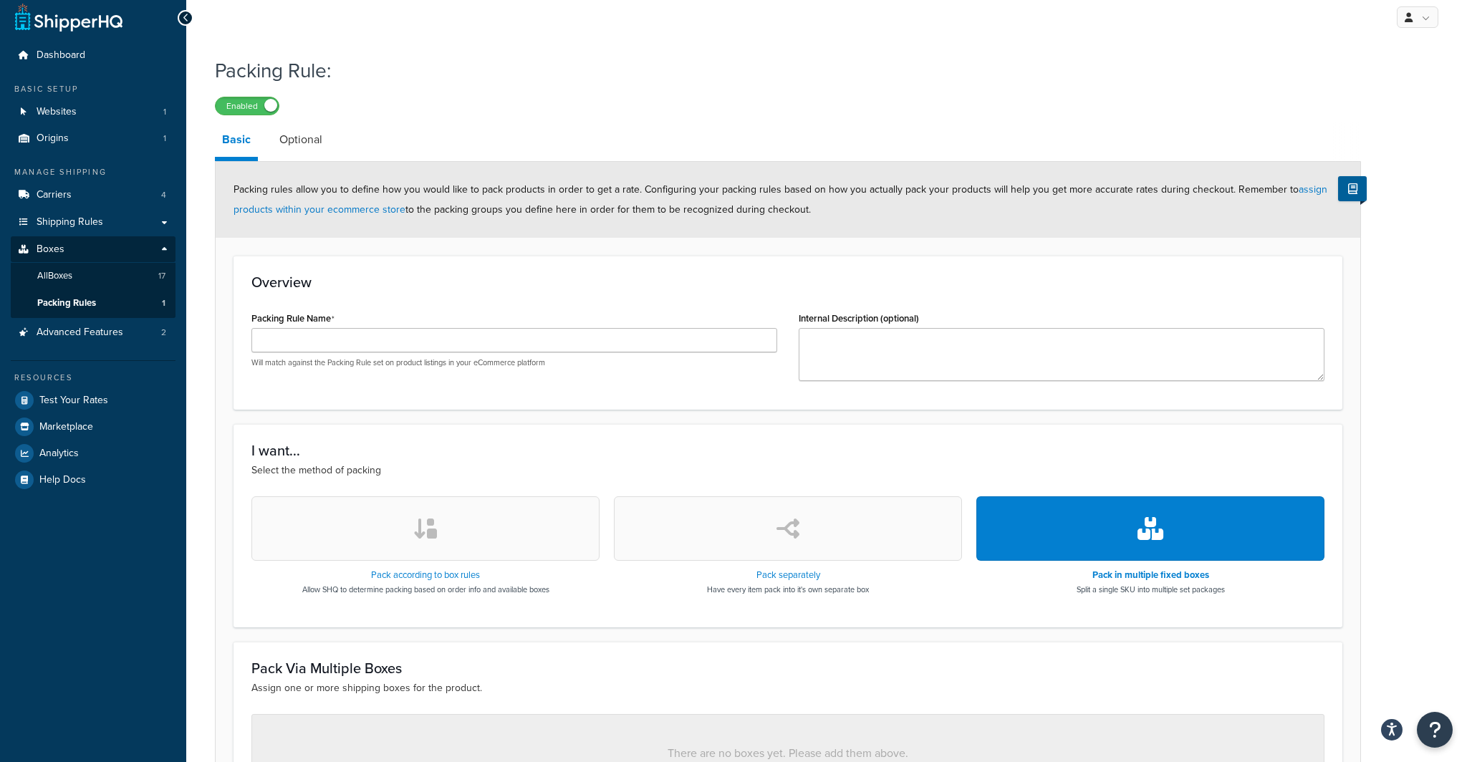
scroll to position [0, 0]
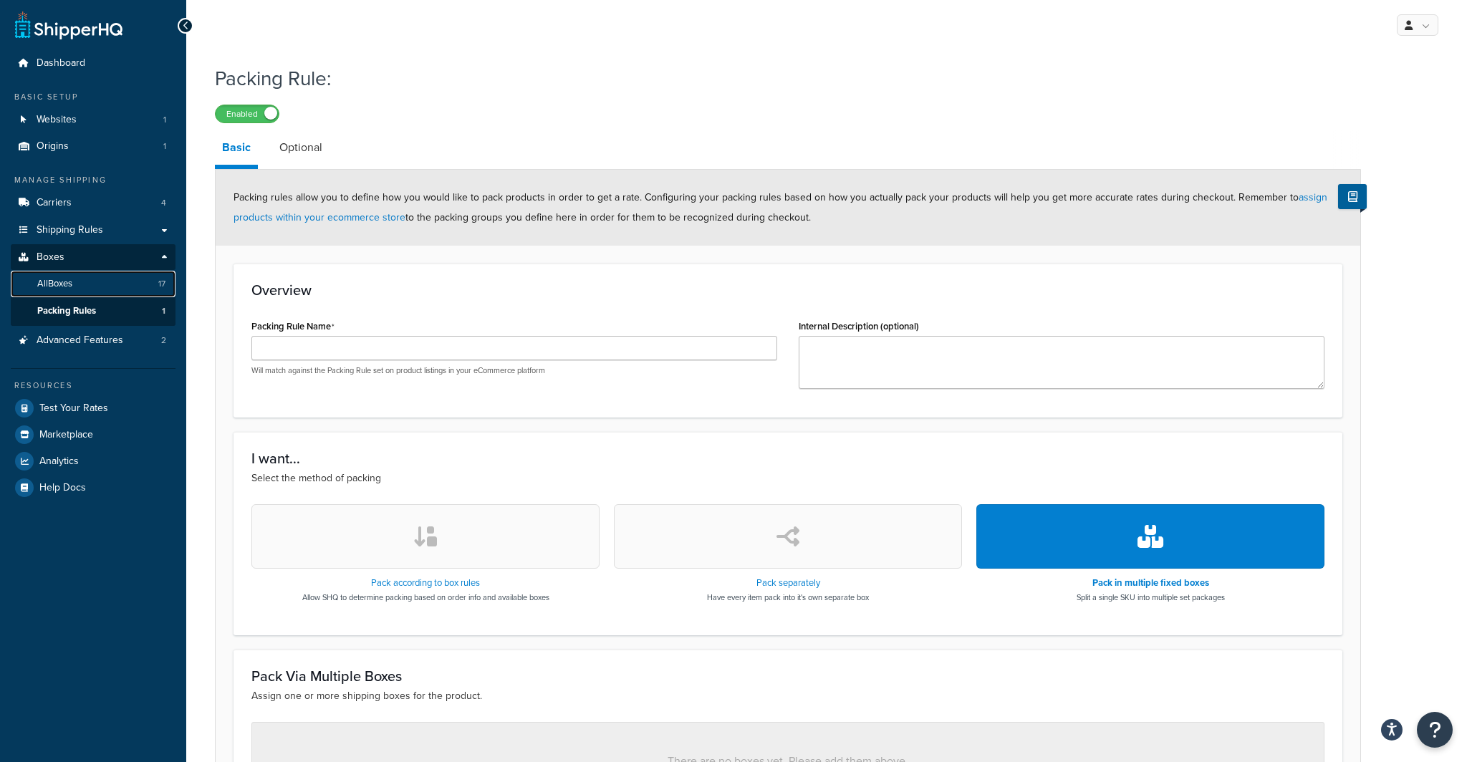
click at [96, 280] on link "All Boxes 17" at bounding box center [93, 284] width 165 height 27
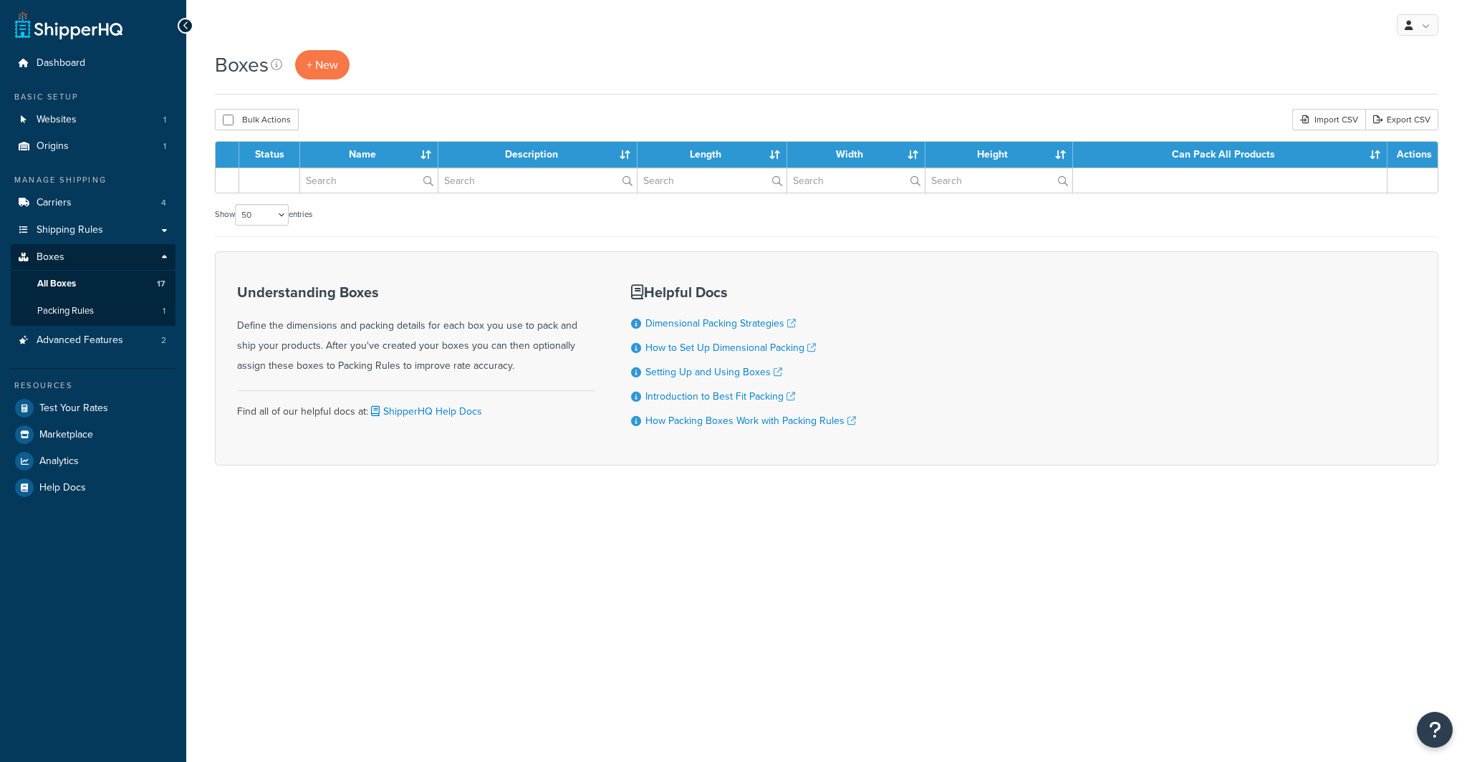
select select "50"
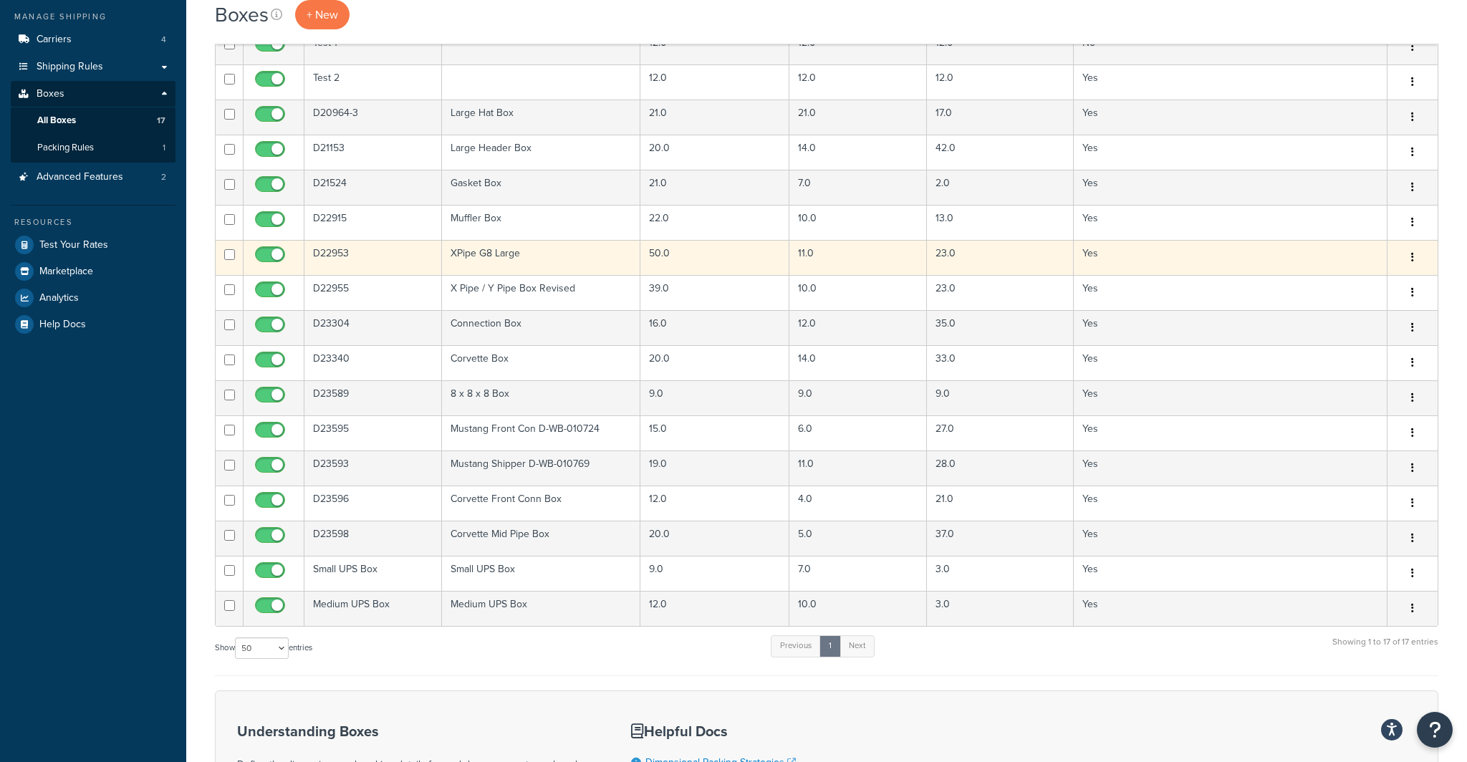
scroll to position [165, 0]
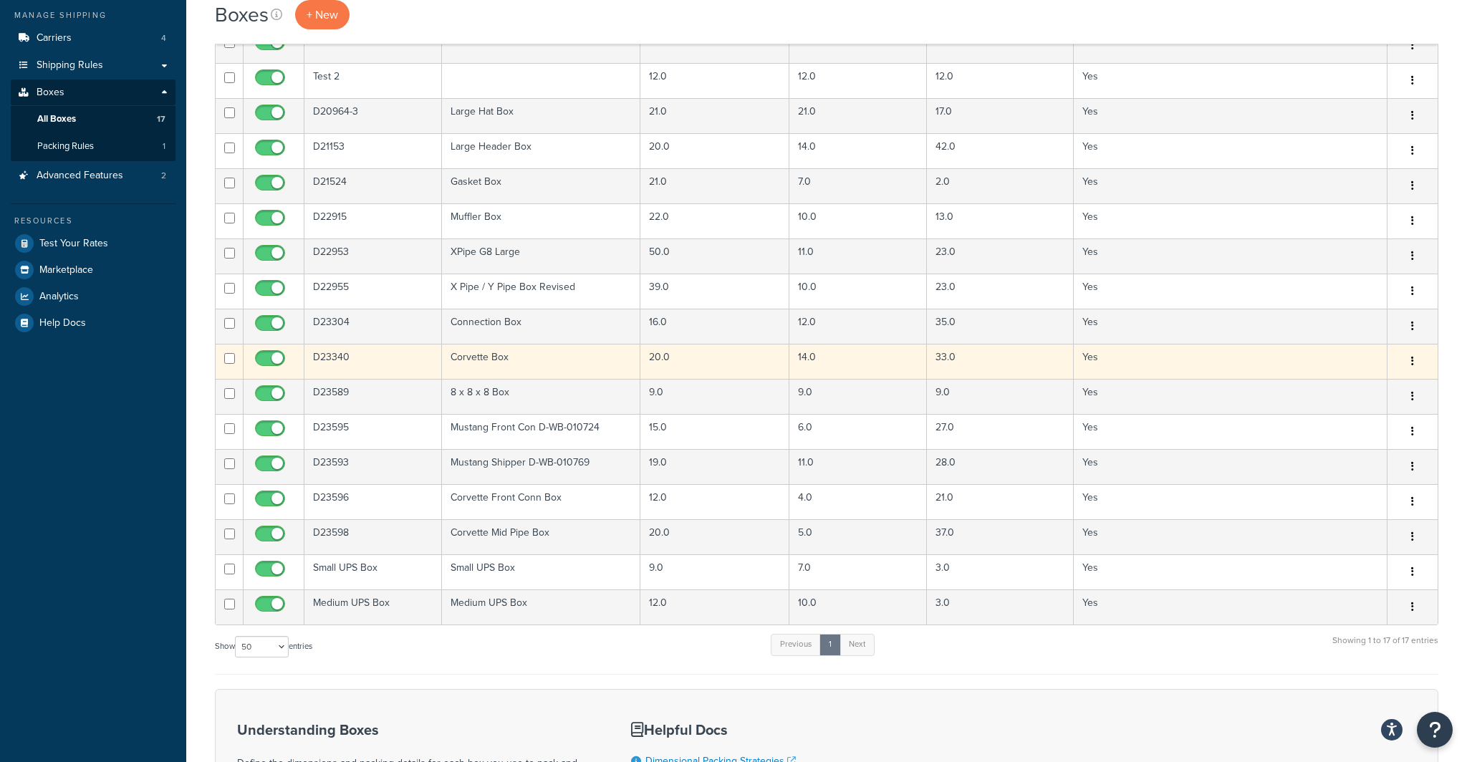
click at [467, 359] on td "Corvette Box" at bounding box center [541, 361] width 198 height 35
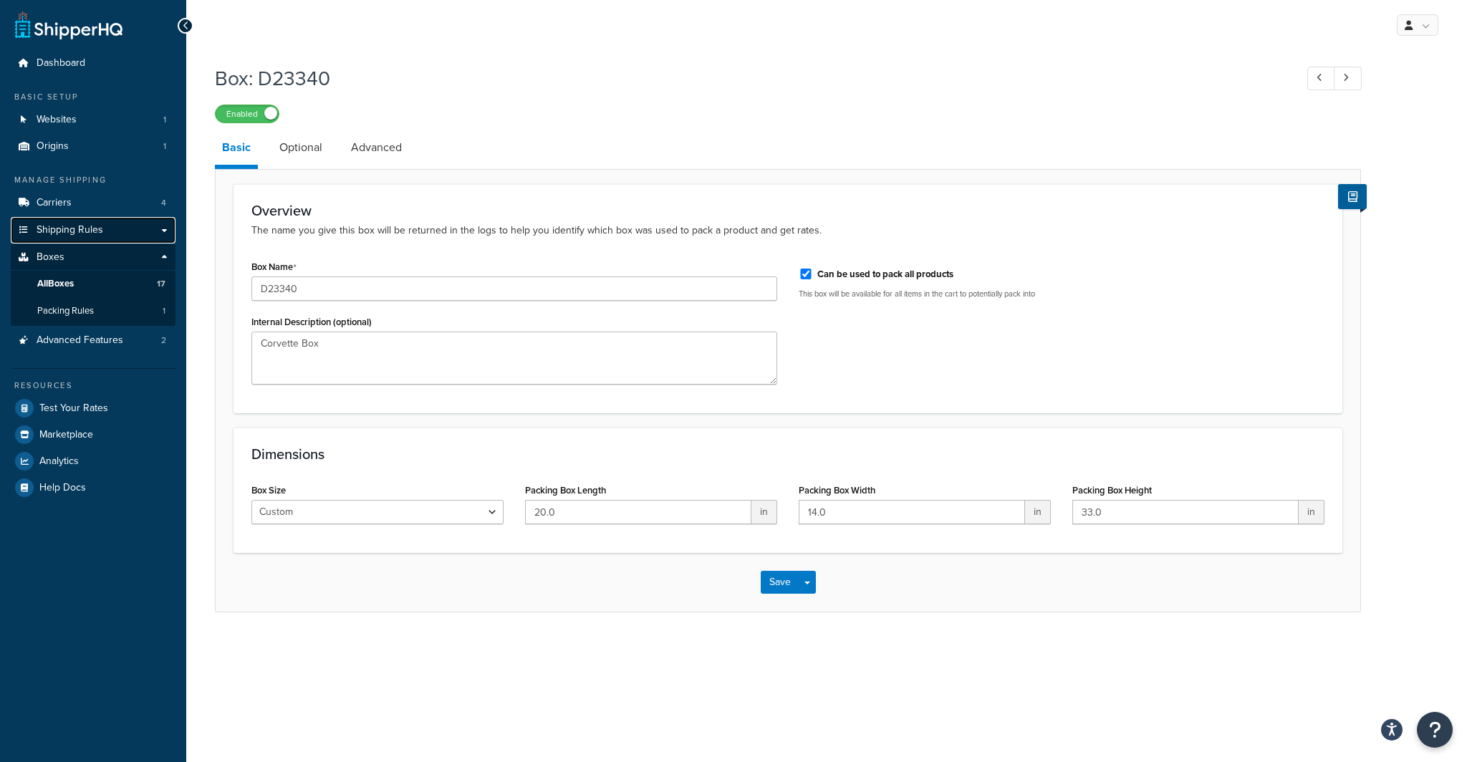
click at [95, 227] on span "Shipping Rules" at bounding box center [70, 230] width 67 height 12
